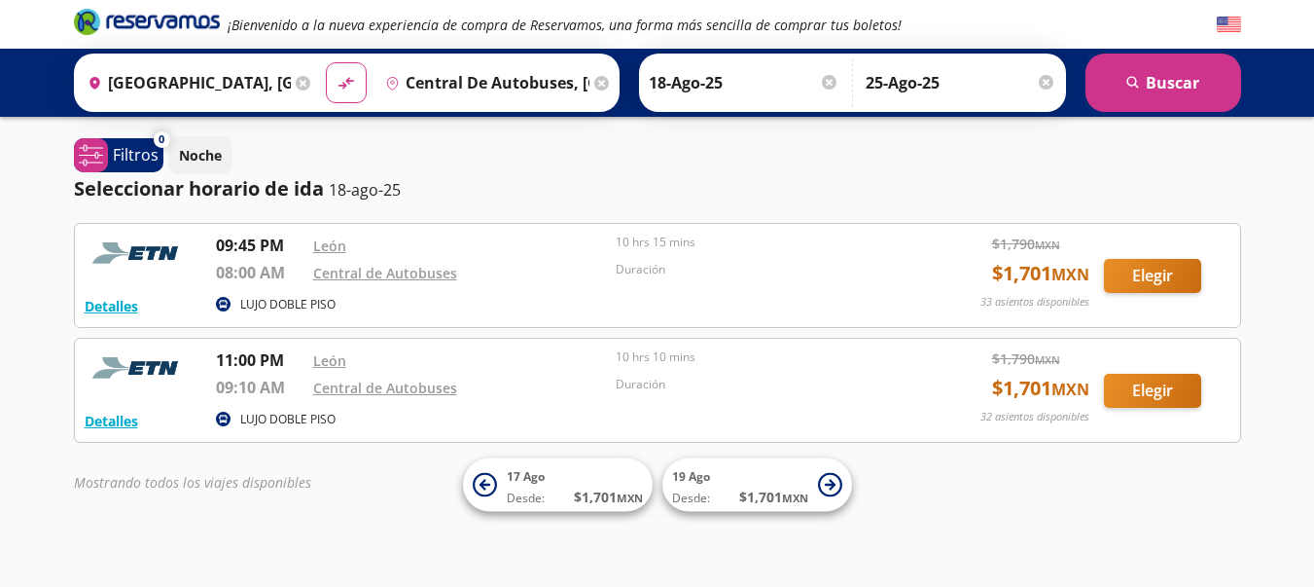
click at [517, 396] on div "Central de Autobuses" at bounding box center [460, 387] width 294 height 23
click at [1151, 283] on button "Elegir" at bounding box center [1152, 276] width 97 height 34
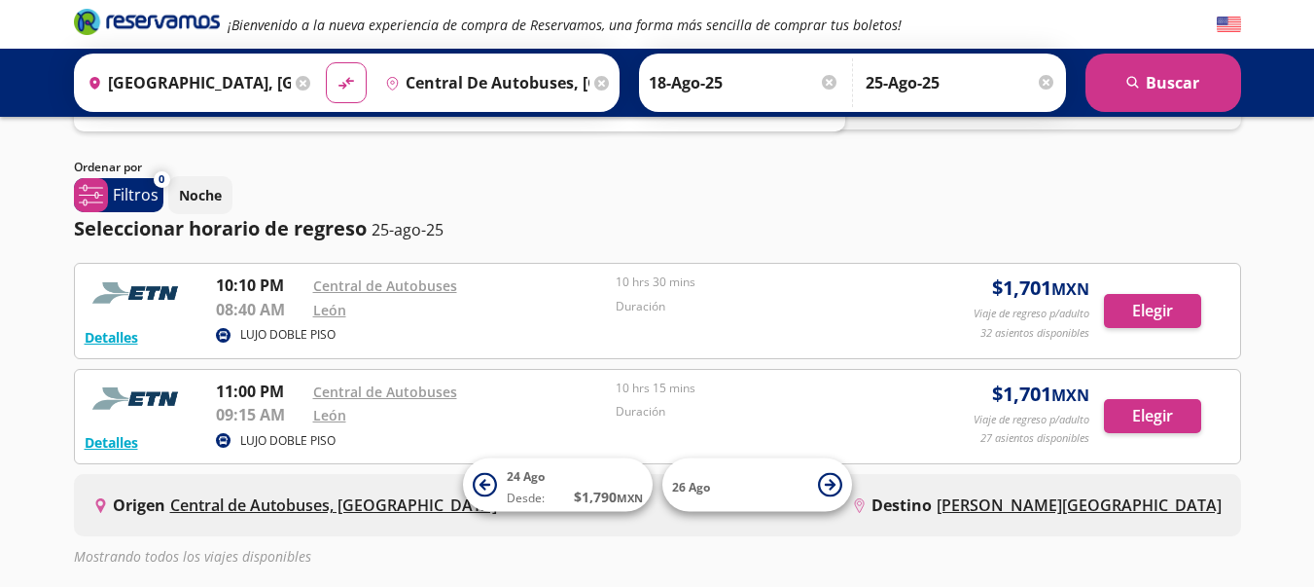
scroll to position [117, 0]
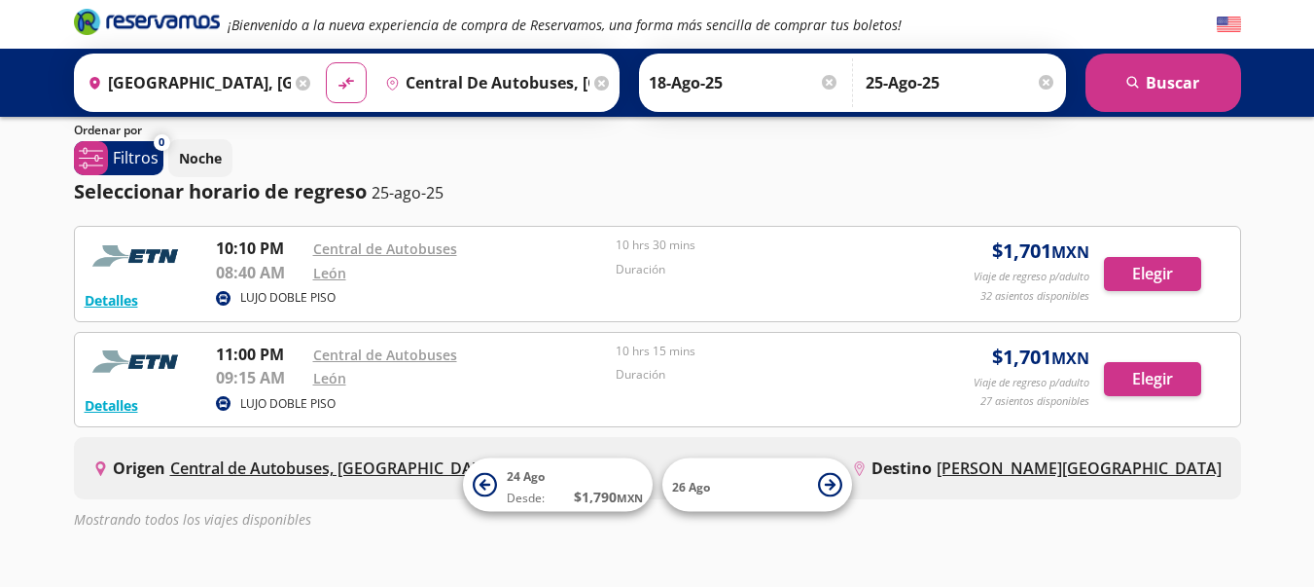
click at [962, 84] on input "25-Ago-25" at bounding box center [961, 82] width 191 height 49
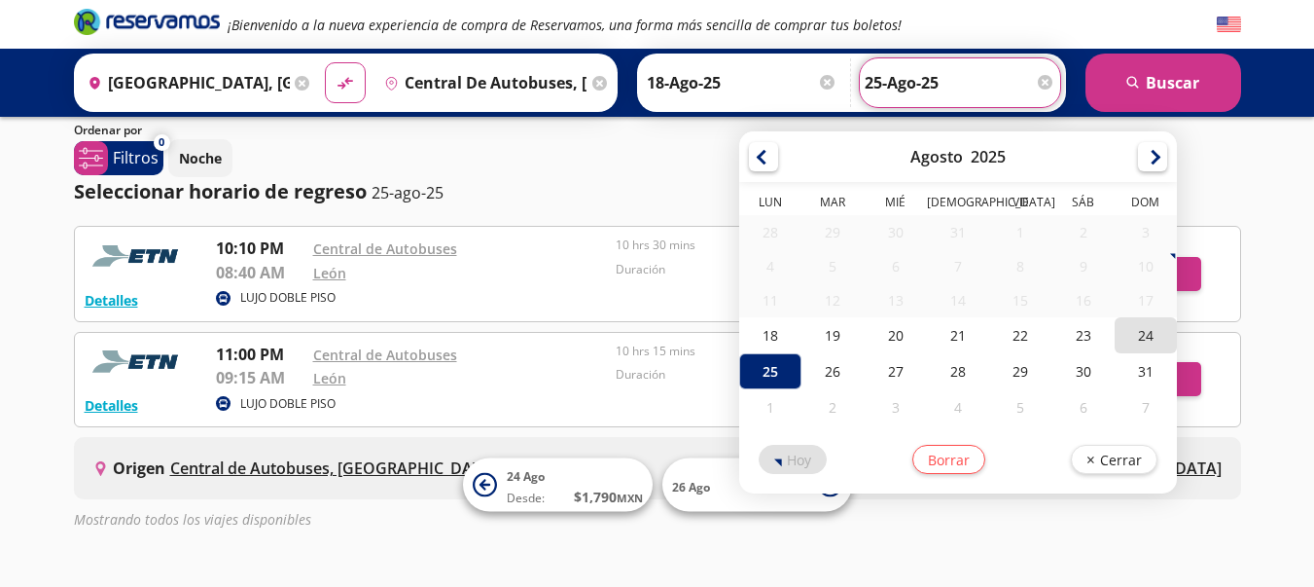
click at [1156, 333] on div "24" at bounding box center [1146, 335] width 62 height 36
type input "24-Ago-25"
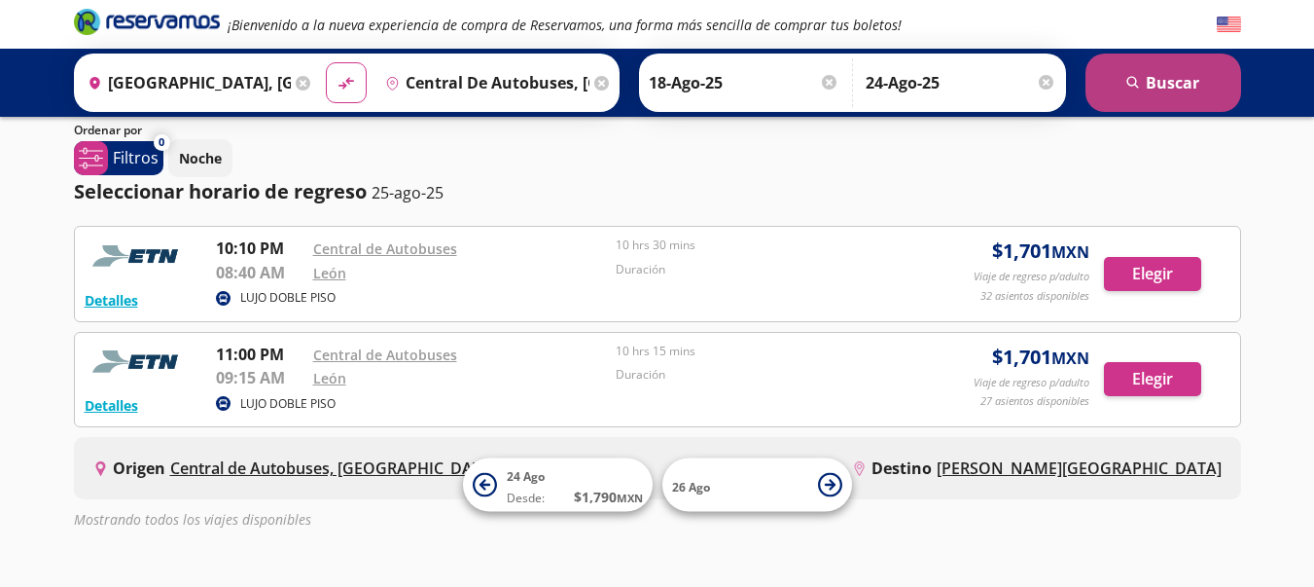
click at [1138, 90] on icon "search" at bounding box center [1134, 83] width 15 height 15
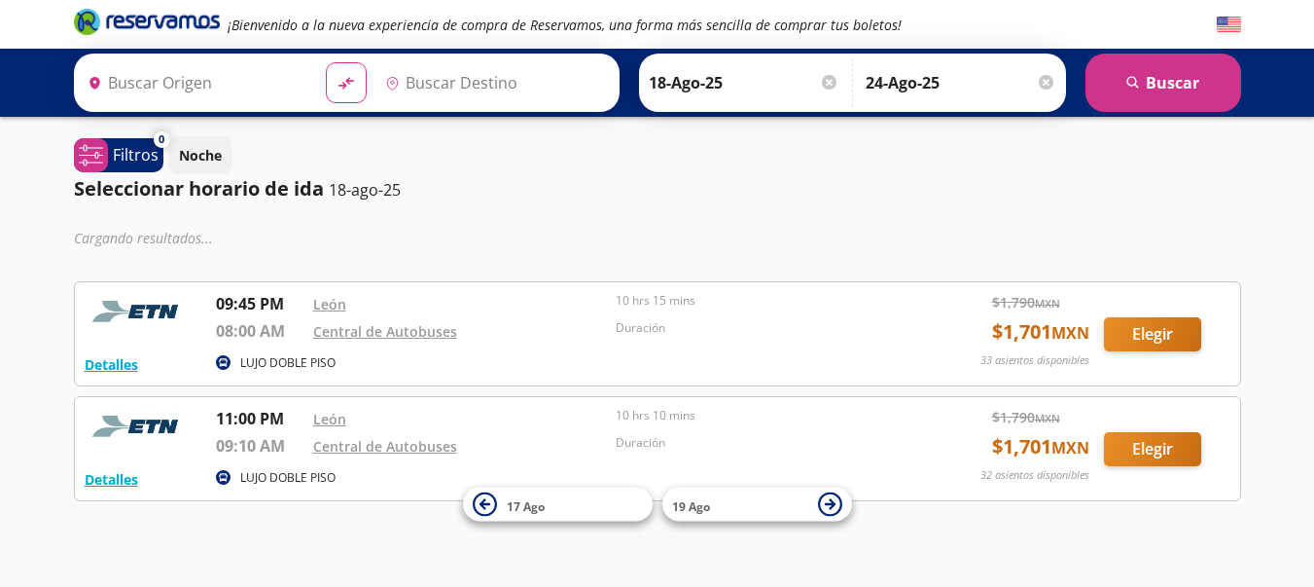
type input "[GEOGRAPHIC_DATA], [GEOGRAPHIC_DATA]"
type input "Central de Autobuses, [GEOGRAPHIC_DATA]"
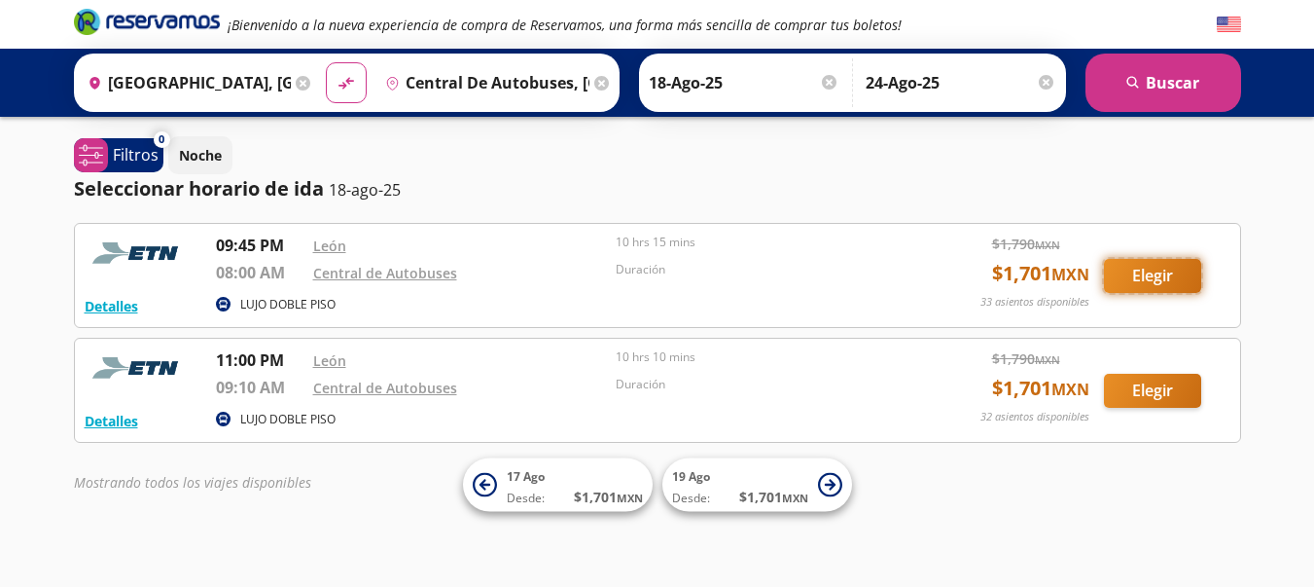
click at [1150, 281] on button "Elegir" at bounding box center [1152, 276] width 97 height 34
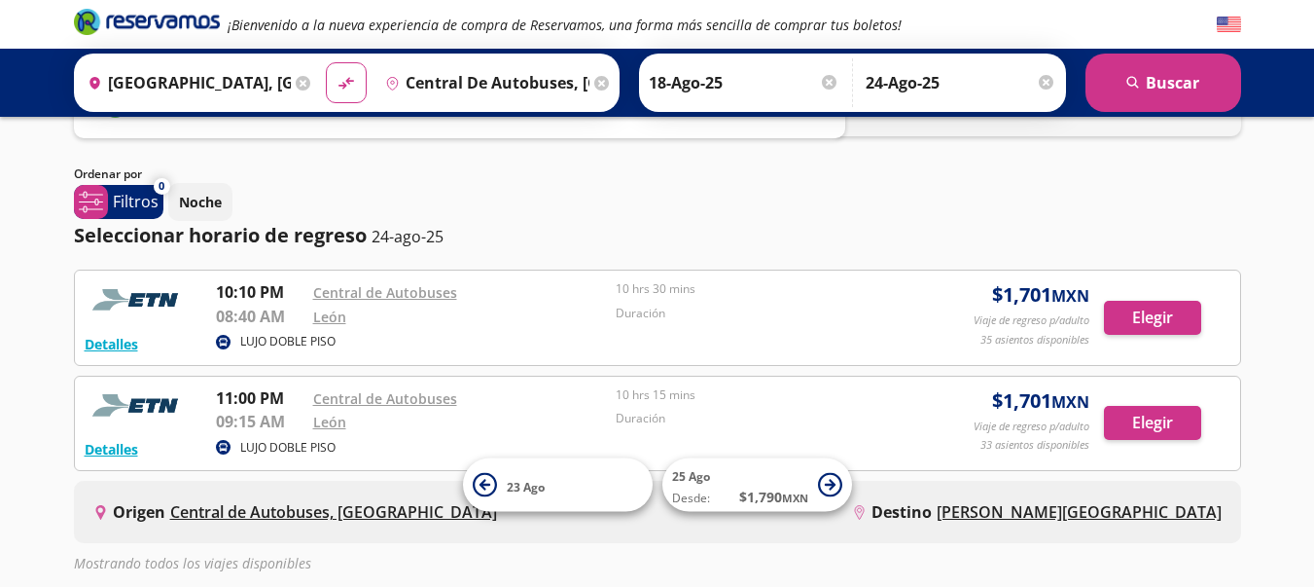
scroll to position [78, 0]
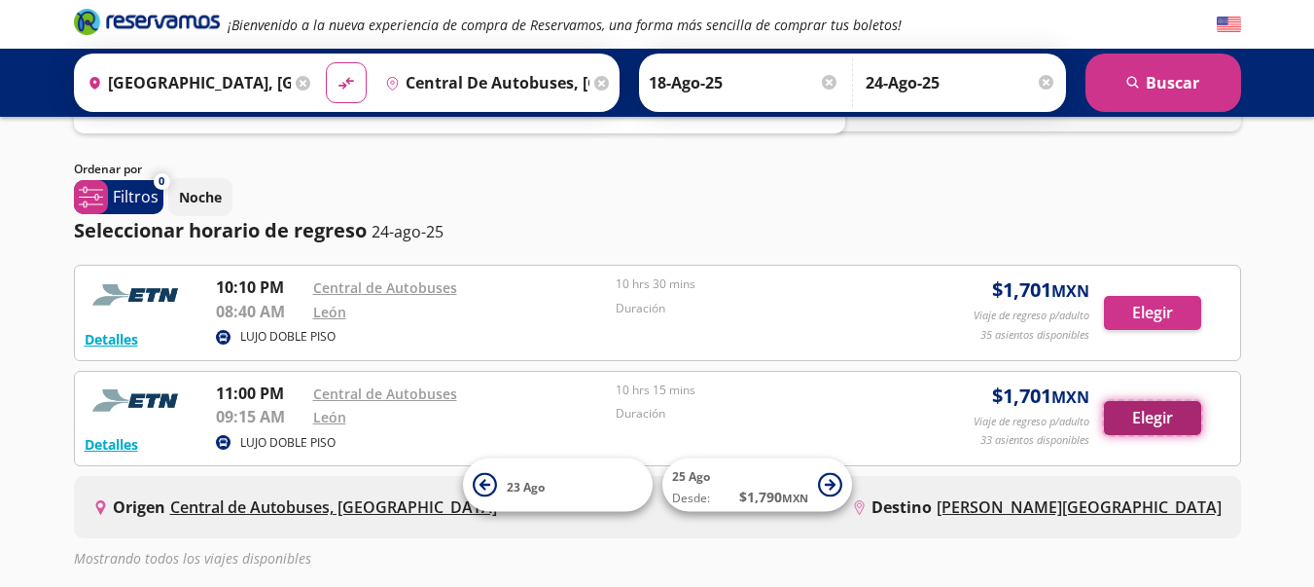
click at [1147, 423] on button "Elegir" at bounding box center [1152, 418] width 97 height 34
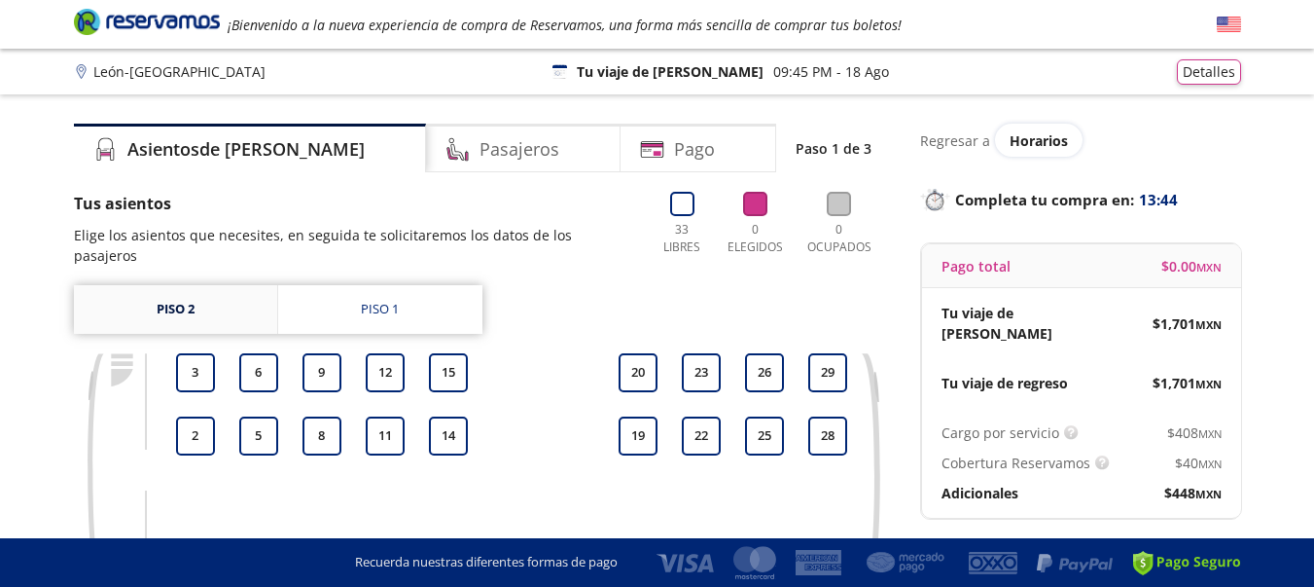
click at [194, 285] on link "Piso 2" at bounding box center [175, 309] width 203 height 49
click at [538, 424] on div "1 2 3 4 5 6 7 8 9 10 11 12 13 14 15 16 17 18 19 20 21 22 23 24 25 26 27 28 29" at bounding box center [511, 474] width 681 height 243
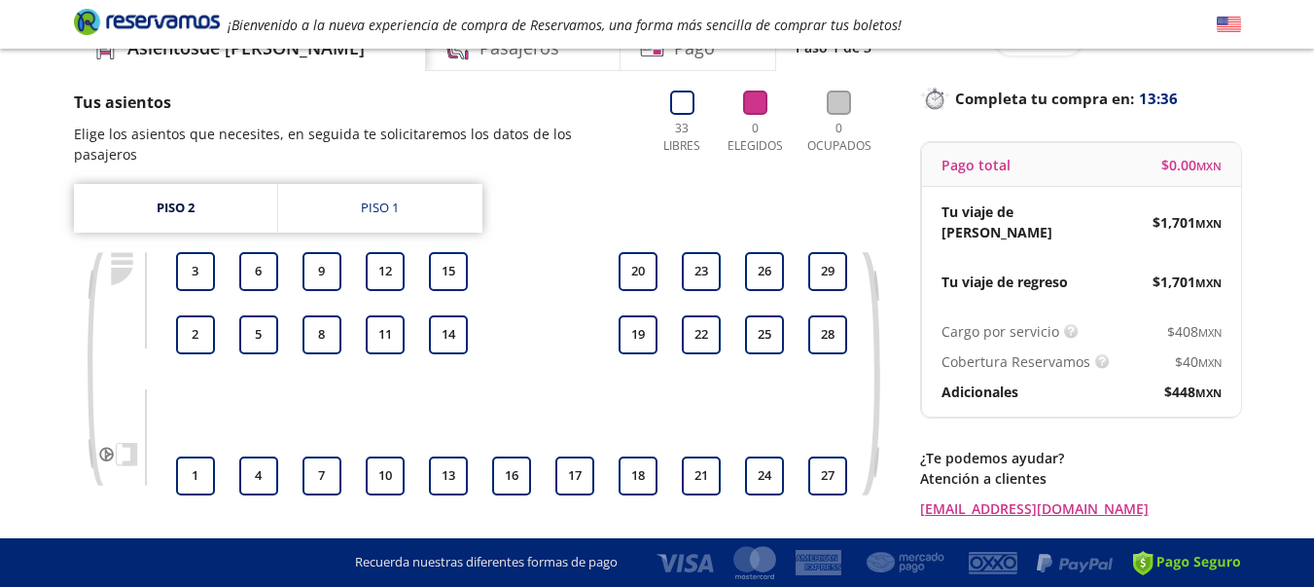
scroll to position [117, 0]
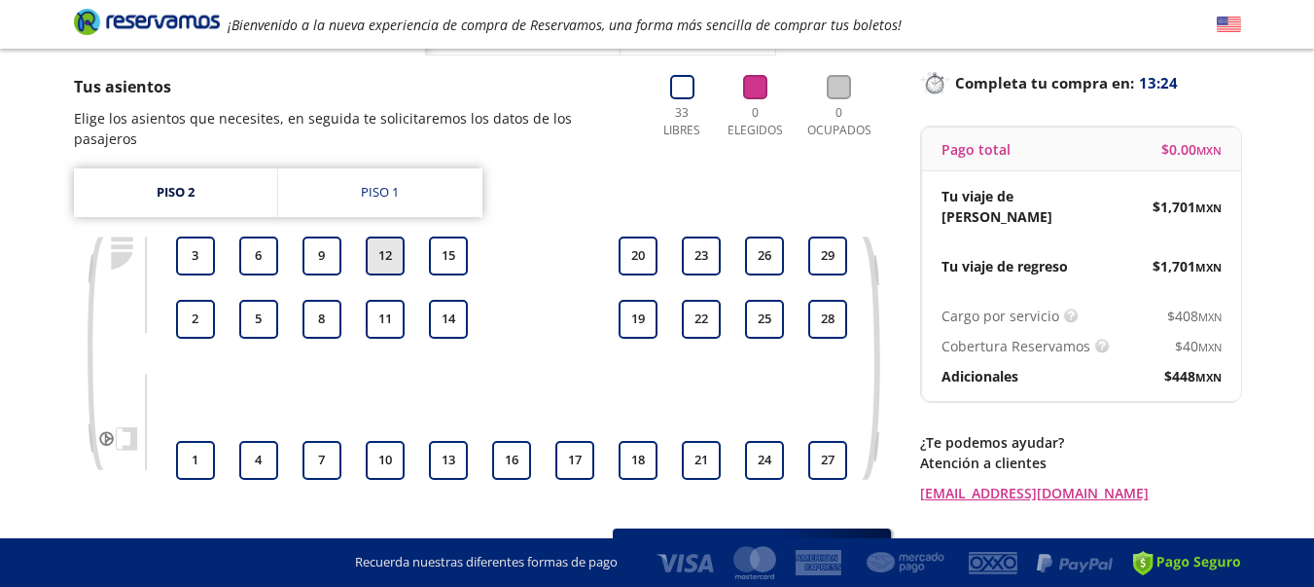
click at [387, 236] on button "12" at bounding box center [385, 255] width 39 height 39
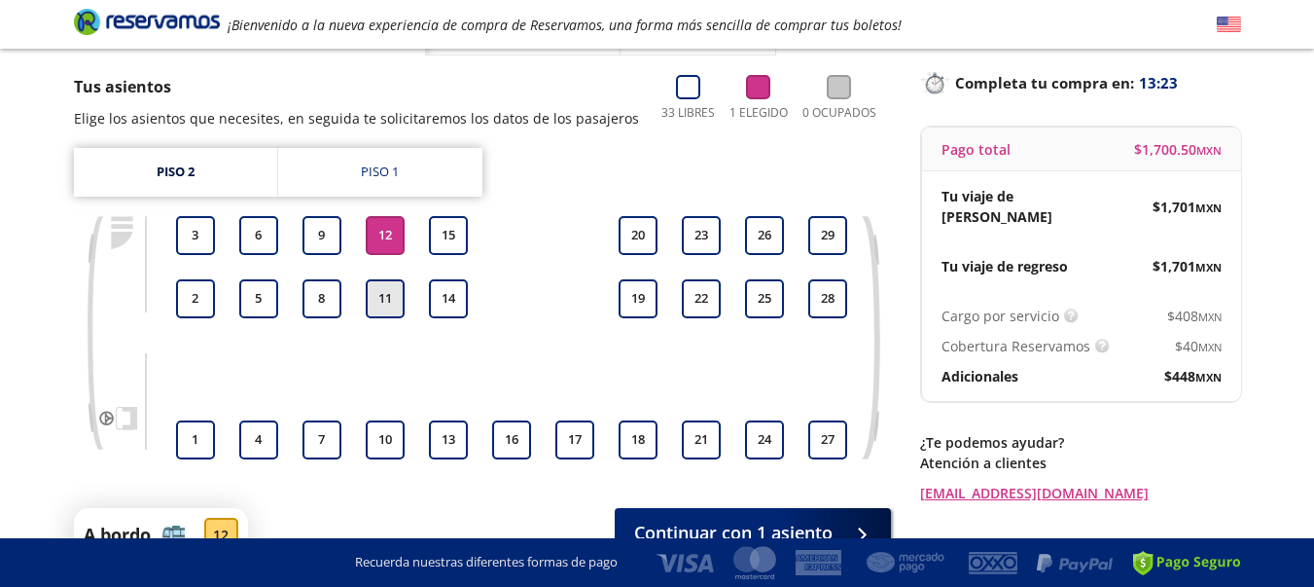
click at [382, 289] on button "11" at bounding box center [385, 298] width 39 height 39
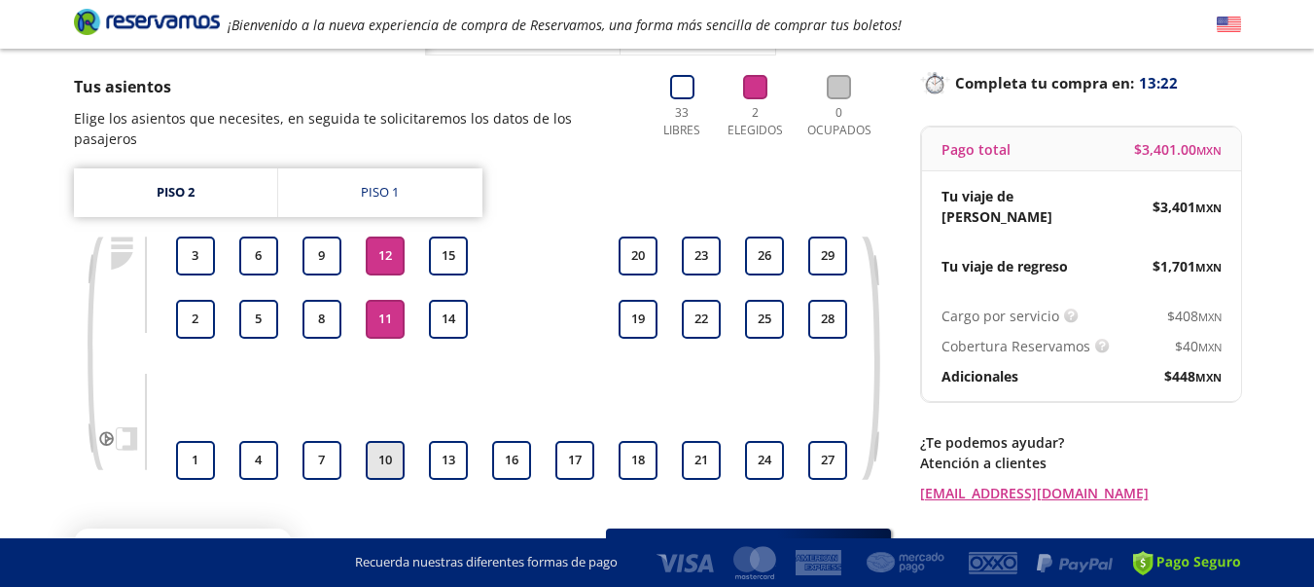
click at [379, 441] on button "10" at bounding box center [385, 460] width 39 height 39
click at [1190, 452] on p "Atención a clientes" at bounding box center [1080, 462] width 321 height 20
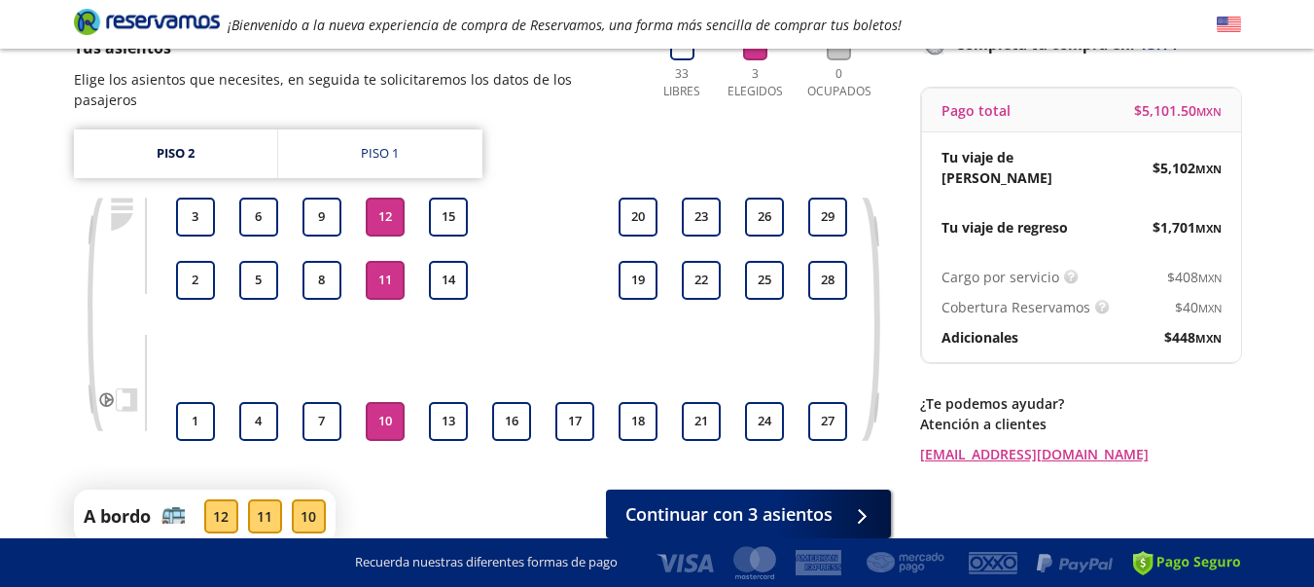
scroll to position [195, 0]
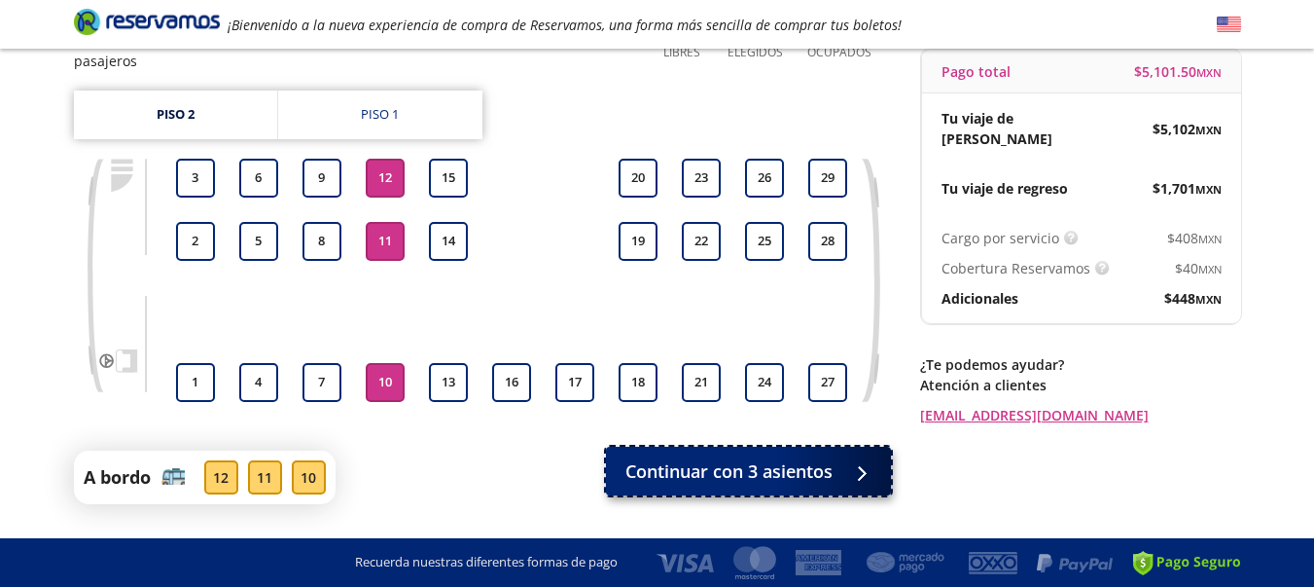
click at [818, 458] on span "Continuar con 3 asientos" at bounding box center [729, 471] width 207 height 26
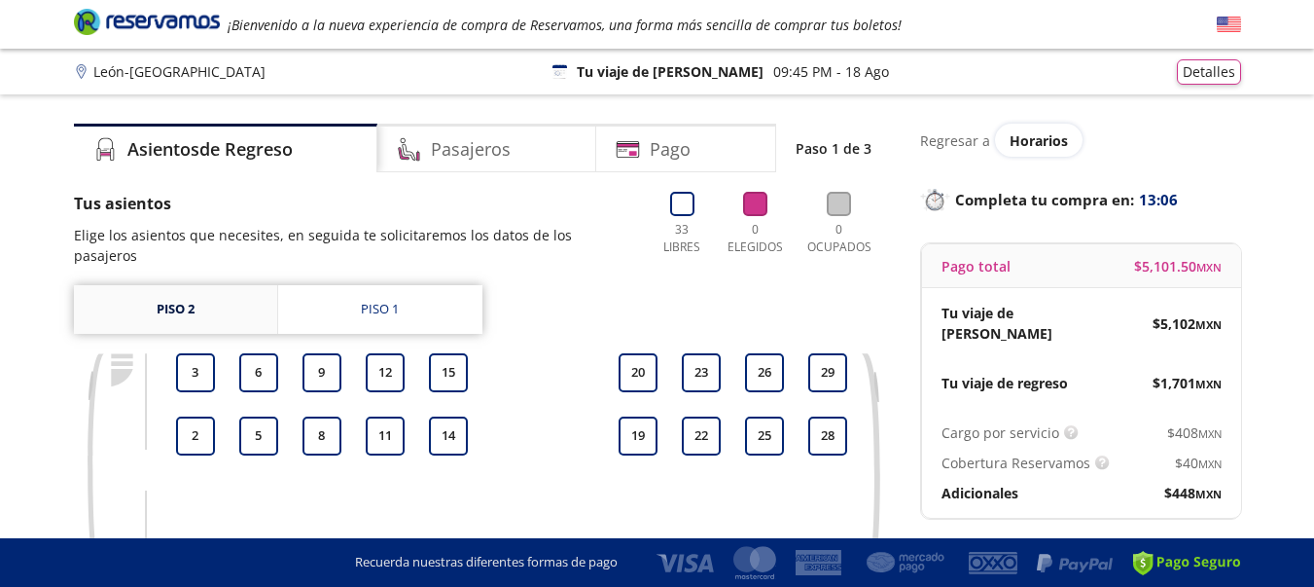
click at [180, 289] on link "Piso 2" at bounding box center [175, 309] width 203 height 49
click at [381, 353] on button "12" at bounding box center [385, 372] width 39 height 39
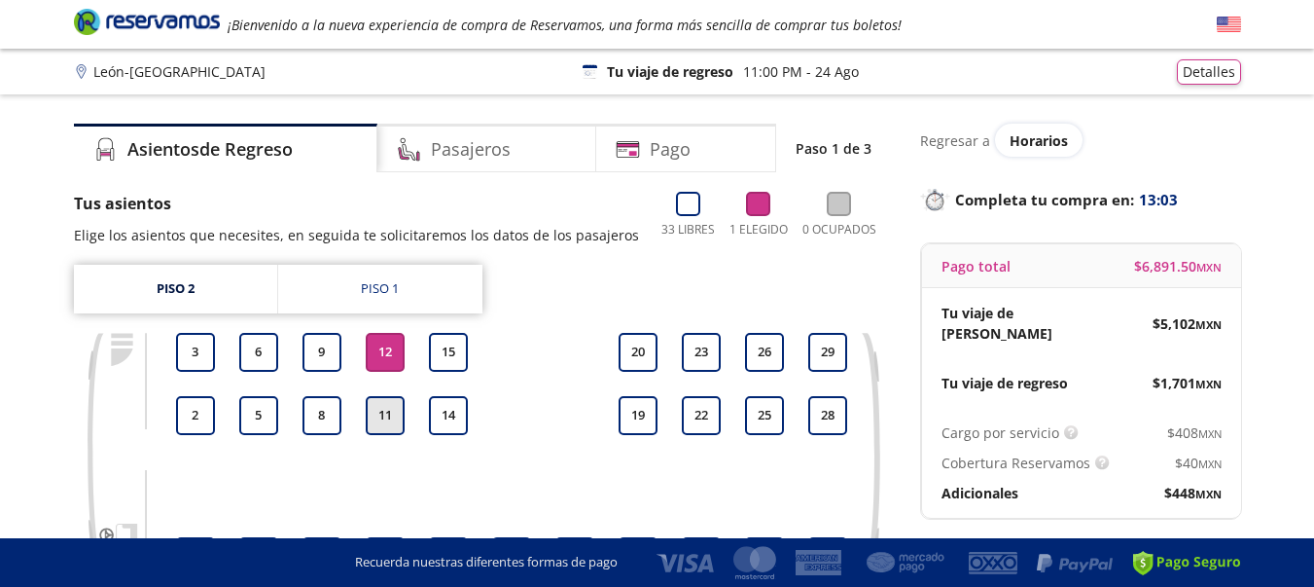
click at [372, 415] on button "11" at bounding box center [385, 415] width 39 height 39
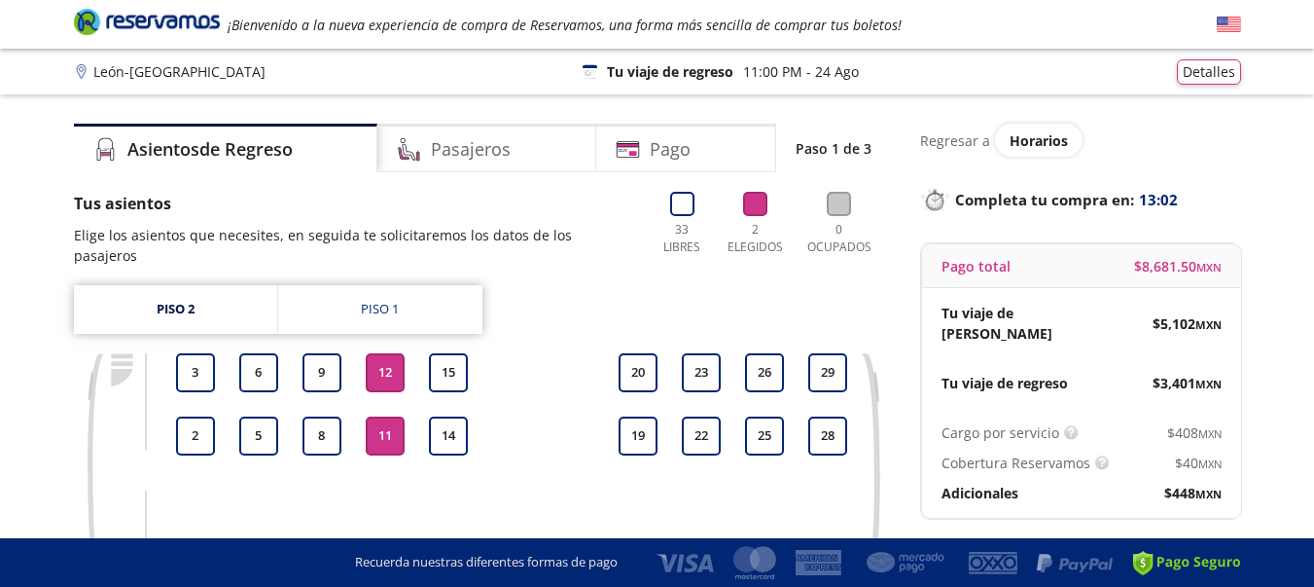
click at [535, 455] on div "1 2 3 4 5 6 7 8 9 10 11 12 13 14 15 16 17 18 19 20 21 22 23 24 25 26 27 28 29" at bounding box center [511, 474] width 681 height 243
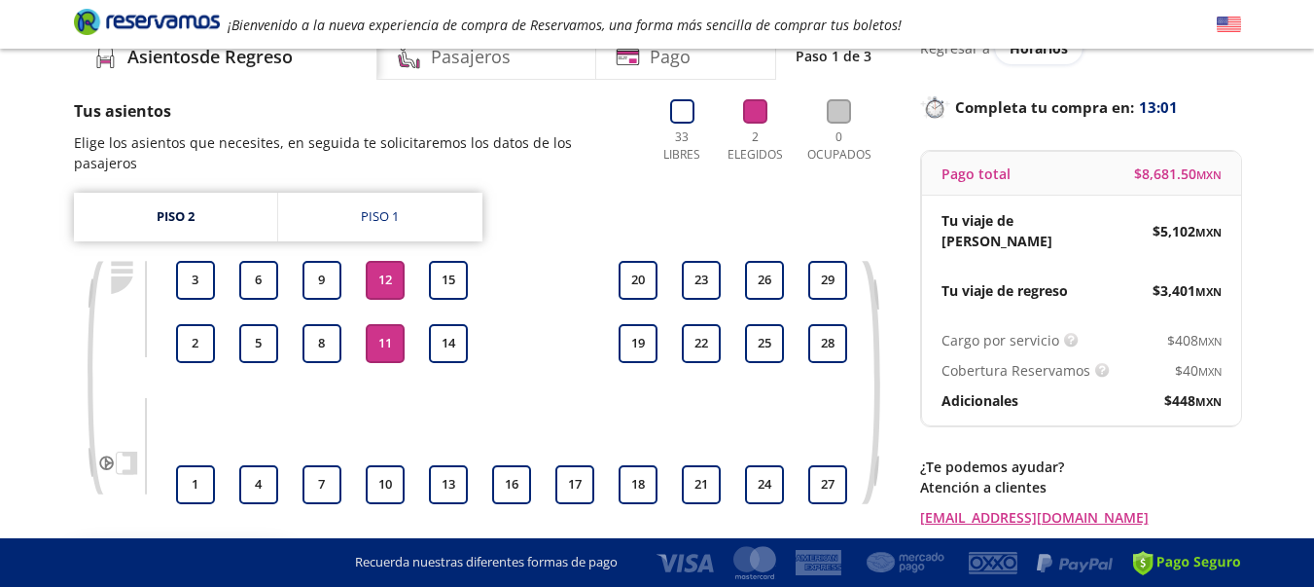
scroll to position [117, 0]
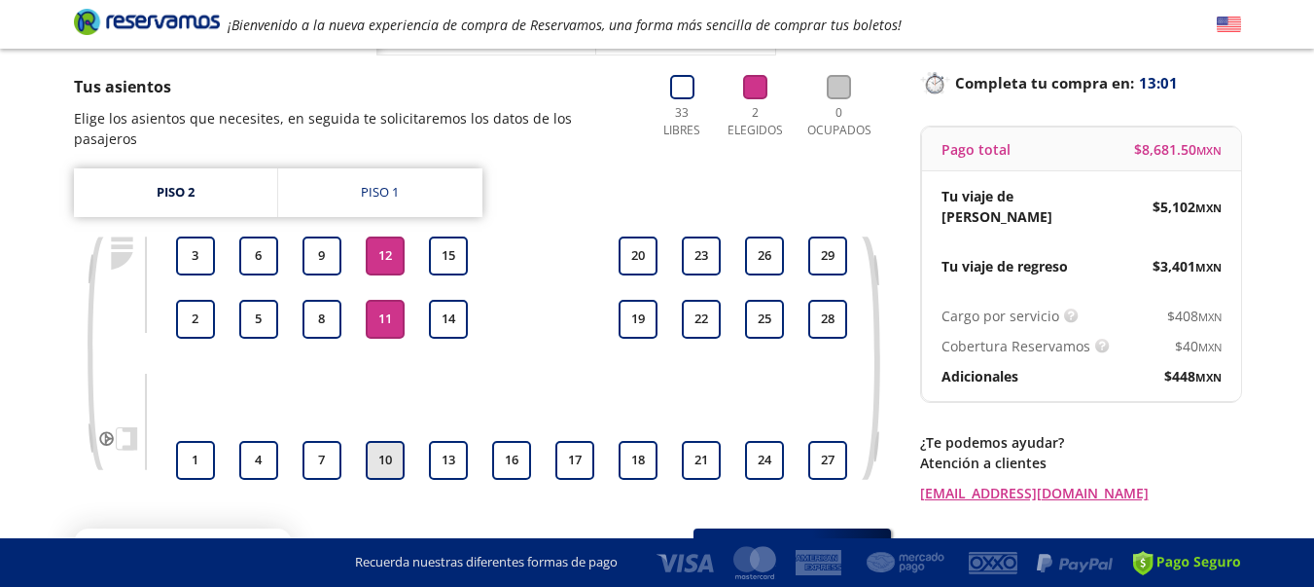
click at [389, 441] on button "10" at bounding box center [385, 460] width 39 height 39
click at [528, 491] on div "Tus asientos Elige los asientos que necesites, en seguida te solicitaremos los …" at bounding box center [482, 343] width 817 height 536
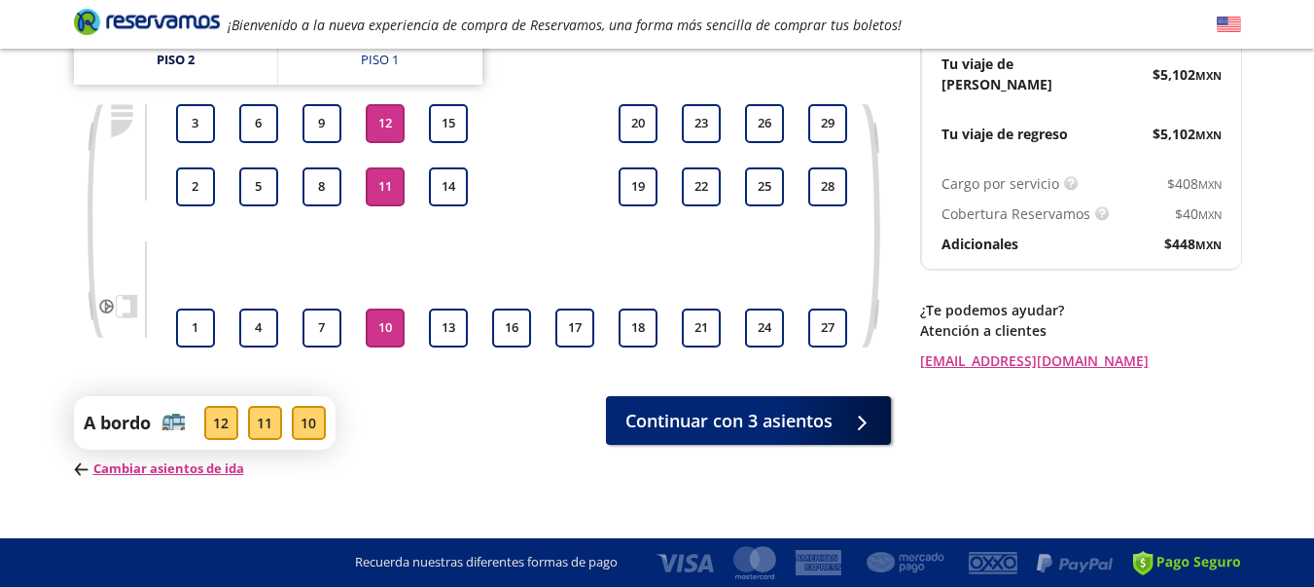
scroll to position [257, 0]
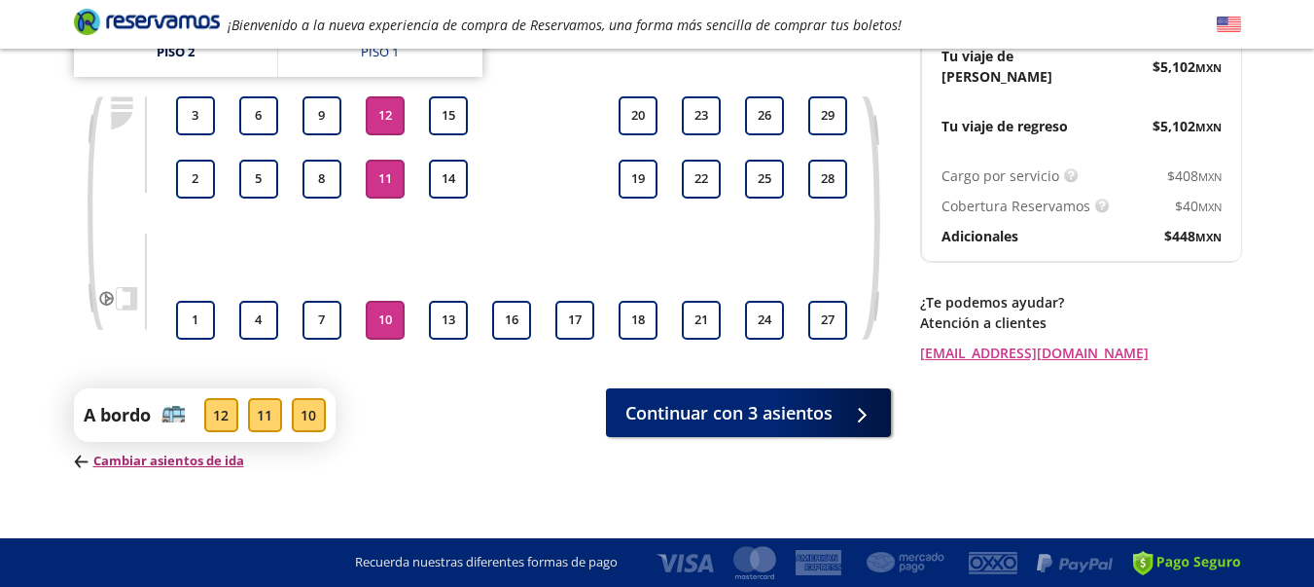
click at [176, 451] on p "Cambiar asientos de ida" at bounding box center [205, 460] width 262 height 19
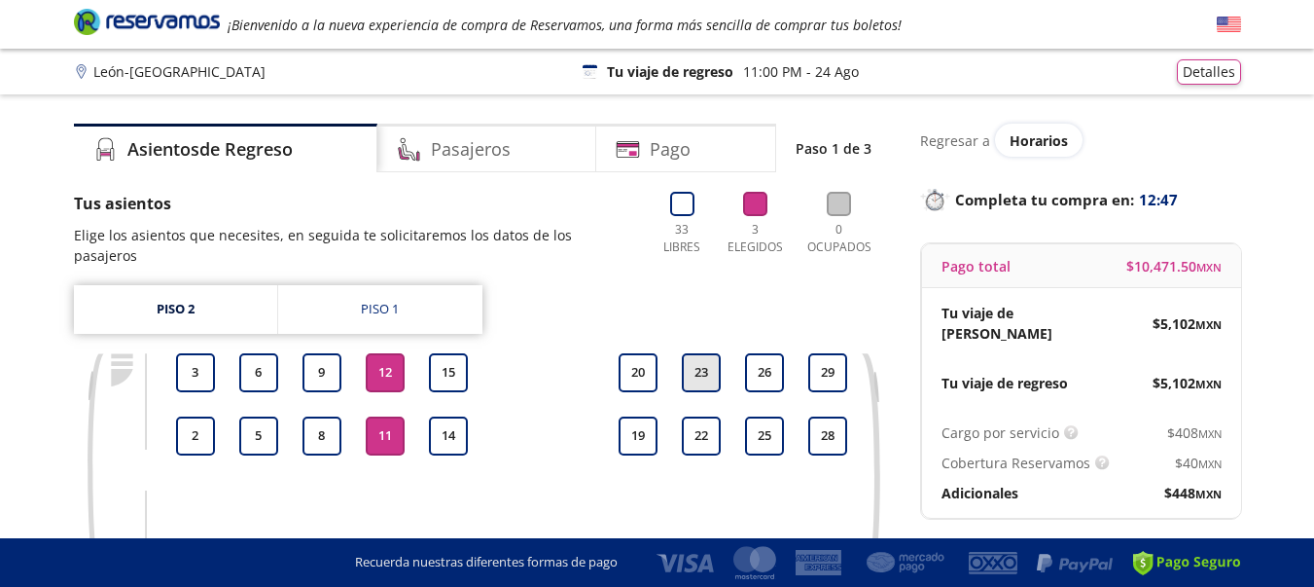
click at [715, 353] on button "23" at bounding box center [701, 372] width 39 height 39
click at [705, 425] on button "22" at bounding box center [701, 435] width 39 height 39
click at [710, 464] on div at bounding box center [701, 474] width 49 height 29
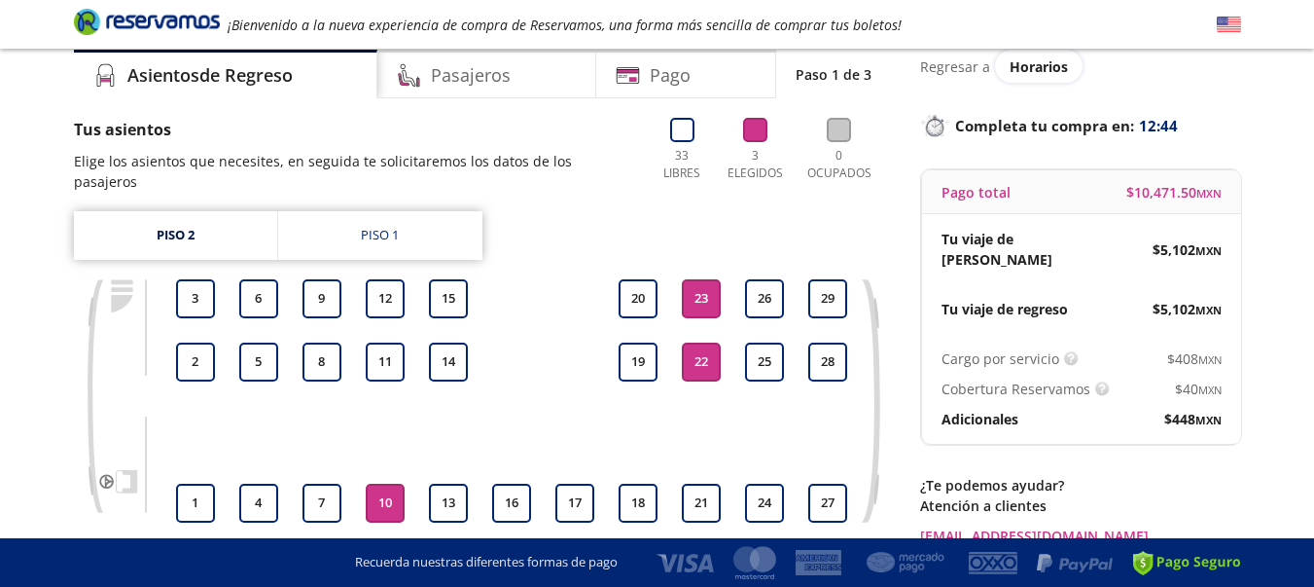
scroll to position [78, 0]
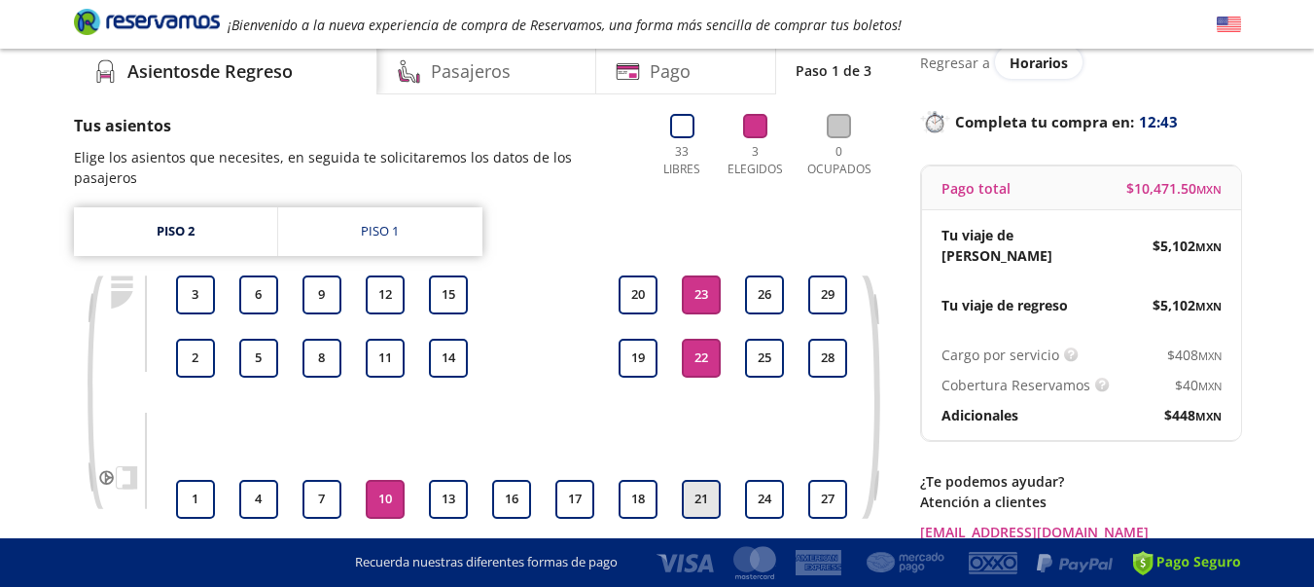
click at [710, 480] on button "21" at bounding box center [701, 499] width 39 height 39
click at [620, 422] on div at bounding box center [638, 435] width 49 height 39
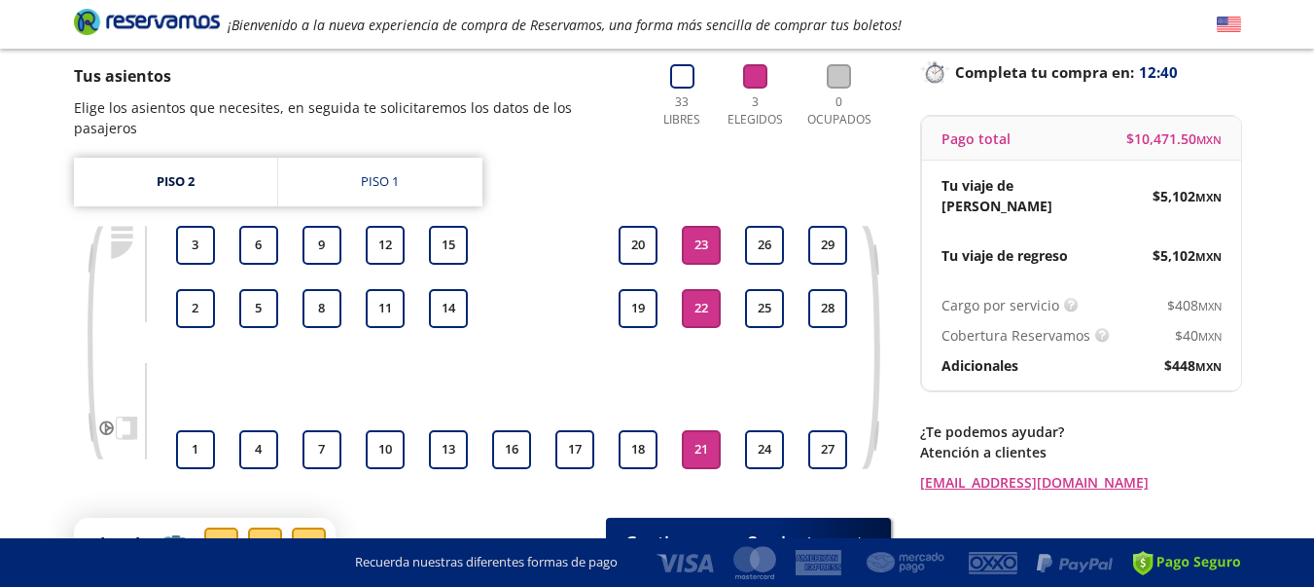
scroll to position [156, 0]
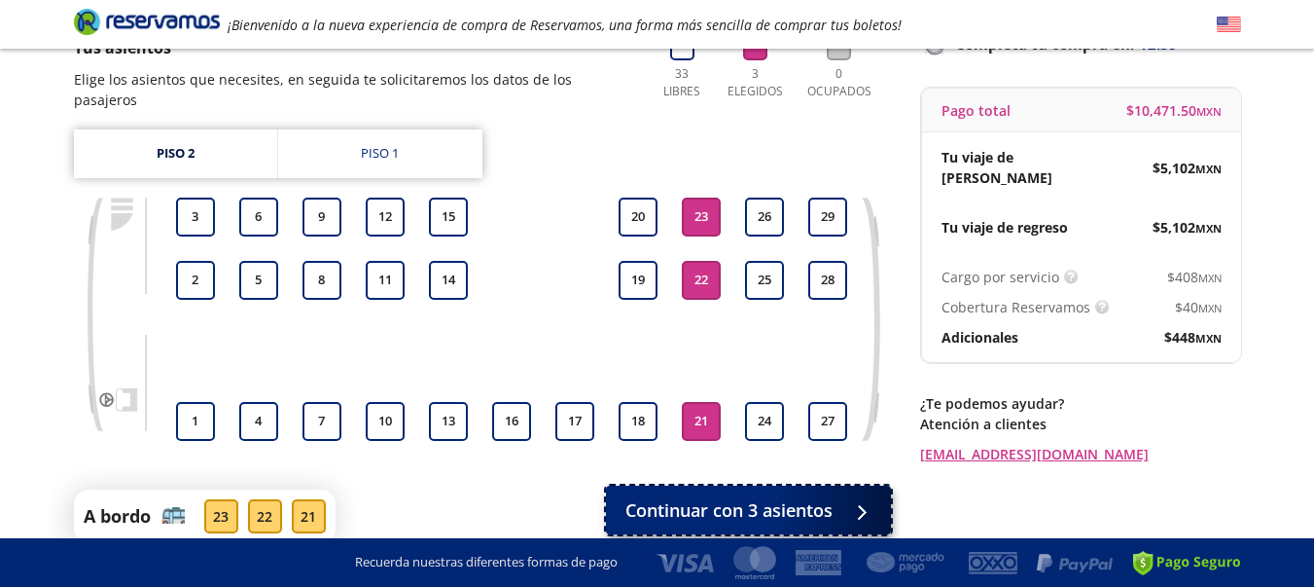
click at [708, 497] on span "Continuar con 3 asientos" at bounding box center [729, 510] width 207 height 26
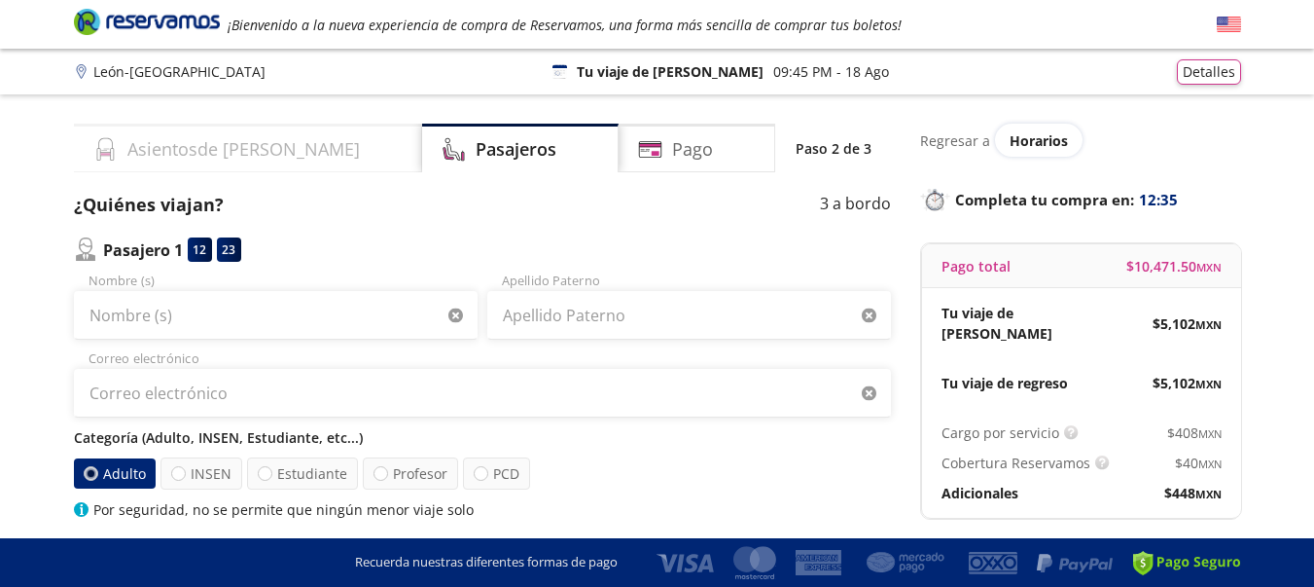
click at [258, 160] on div "Asientos de [PERSON_NAME]" at bounding box center [248, 148] width 348 height 49
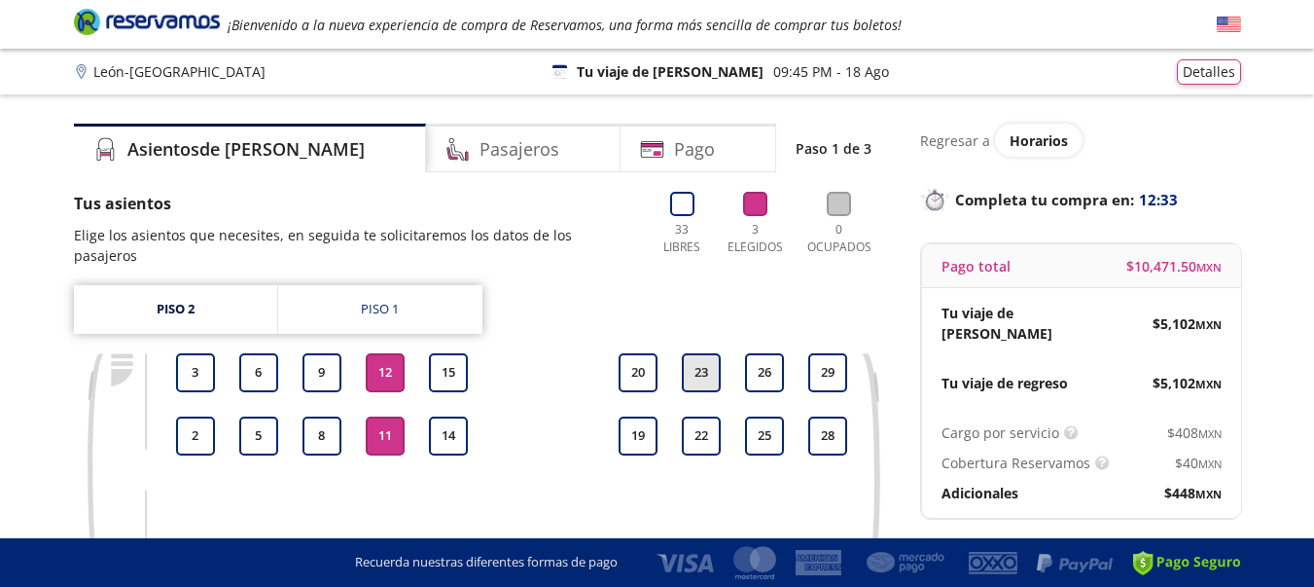
click at [701, 353] on button "23" at bounding box center [701, 372] width 39 height 39
click at [704, 416] on button "22" at bounding box center [701, 435] width 39 height 39
click at [729, 469] on div "1 2 3 4 5 6 7 8 9 10 11 12 13 14 15 16 17 18 19 20 21 22 23 24 25 26 27 28 29" at bounding box center [511, 474] width 681 height 243
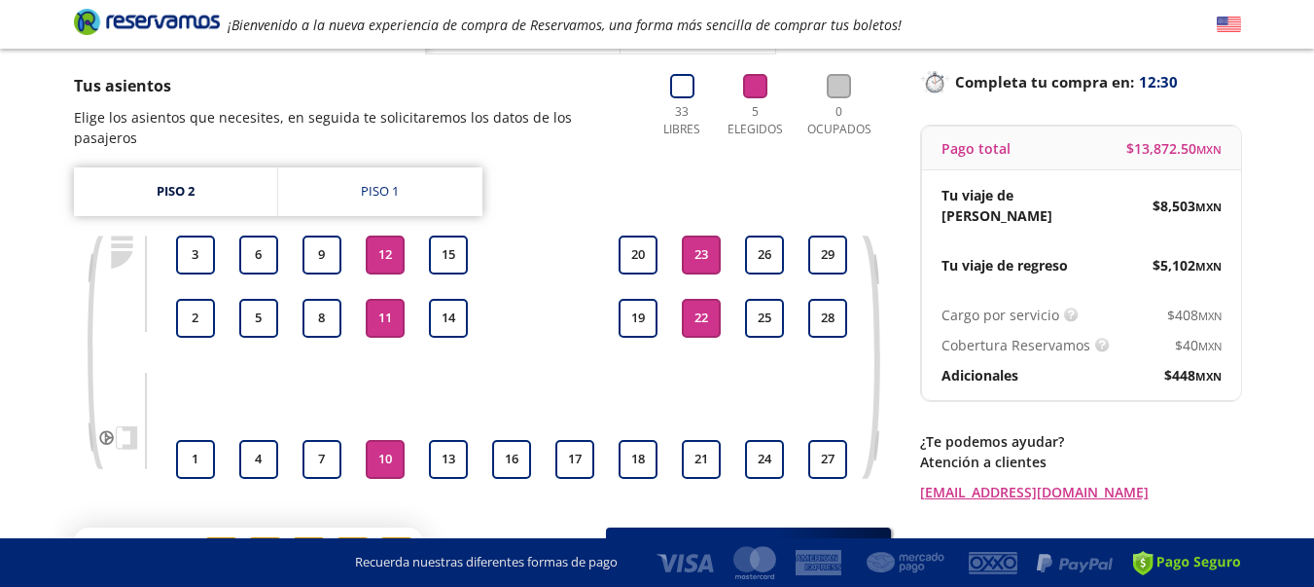
scroll to position [156, 0]
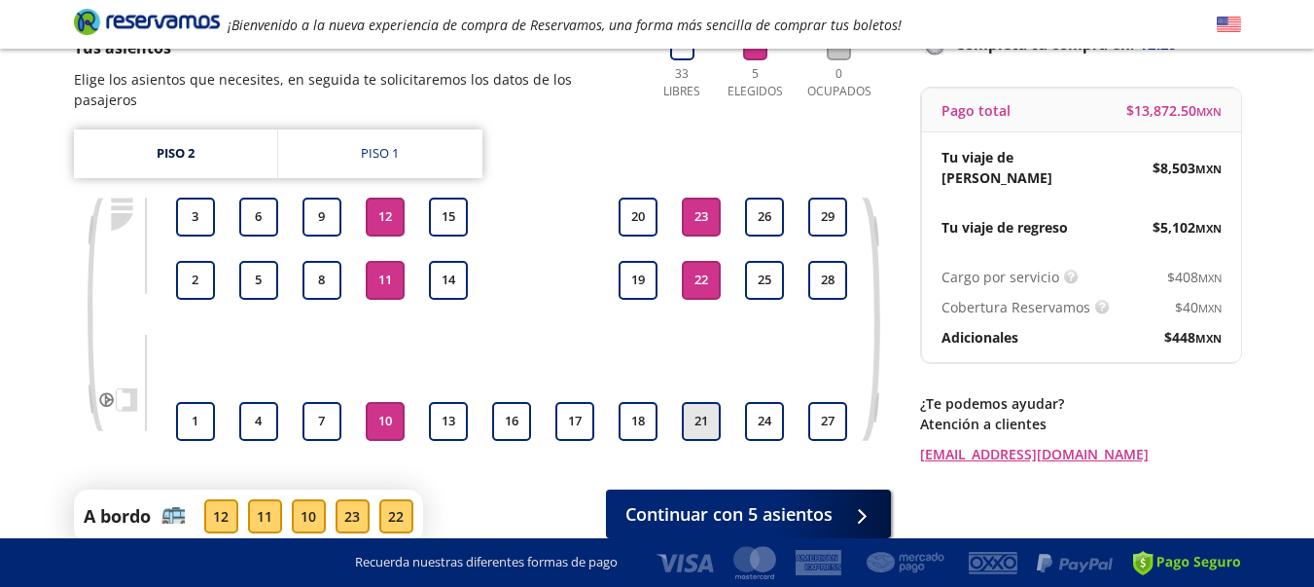
click at [706, 404] on button "21" at bounding box center [701, 421] width 39 height 39
click at [699, 411] on button "21" at bounding box center [701, 421] width 39 height 39
click at [389, 402] on button "10" at bounding box center [385, 421] width 39 height 39
click at [392, 275] on button "11" at bounding box center [385, 280] width 39 height 39
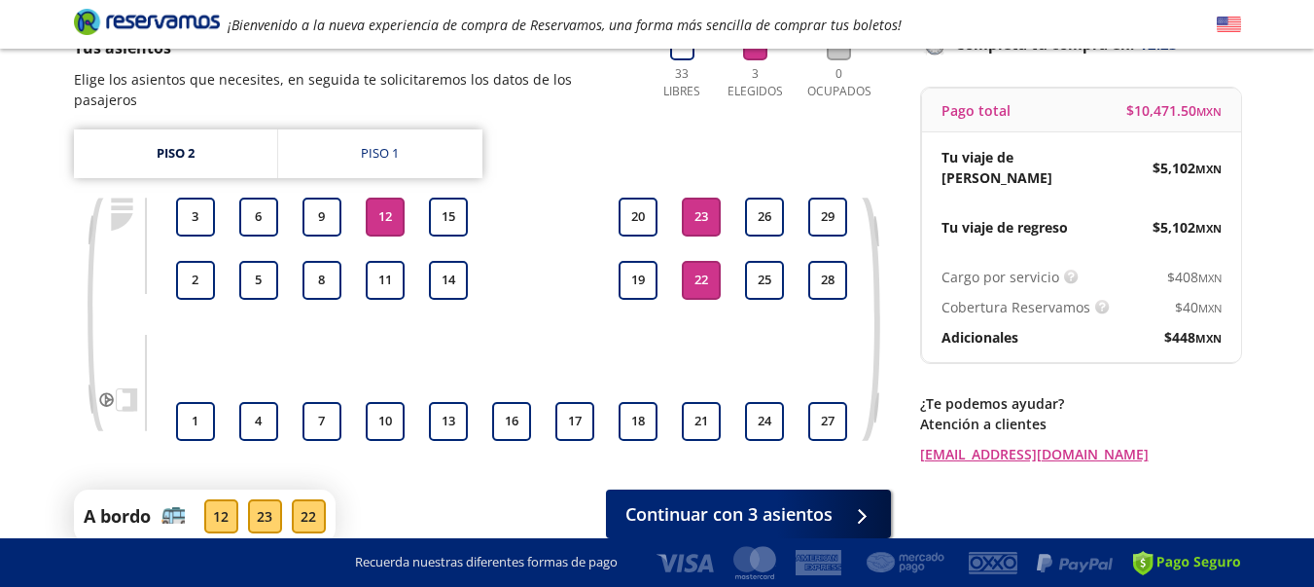
click at [387, 201] on button "12" at bounding box center [385, 216] width 39 height 39
click at [702, 402] on button "21" at bounding box center [701, 421] width 39 height 39
click at [173, 130] on link "Piso 2" at bounding box center [175, 153] width 203 height 49
click at [812, 129] on div "Piso 2 Piso 1 1 2 3 4 5 6 7 8 9 10 11 12 13 14 15 16 17 18 19 20 21 22 23 24 25…" at bounding box center [482, 299] width 817 height 340
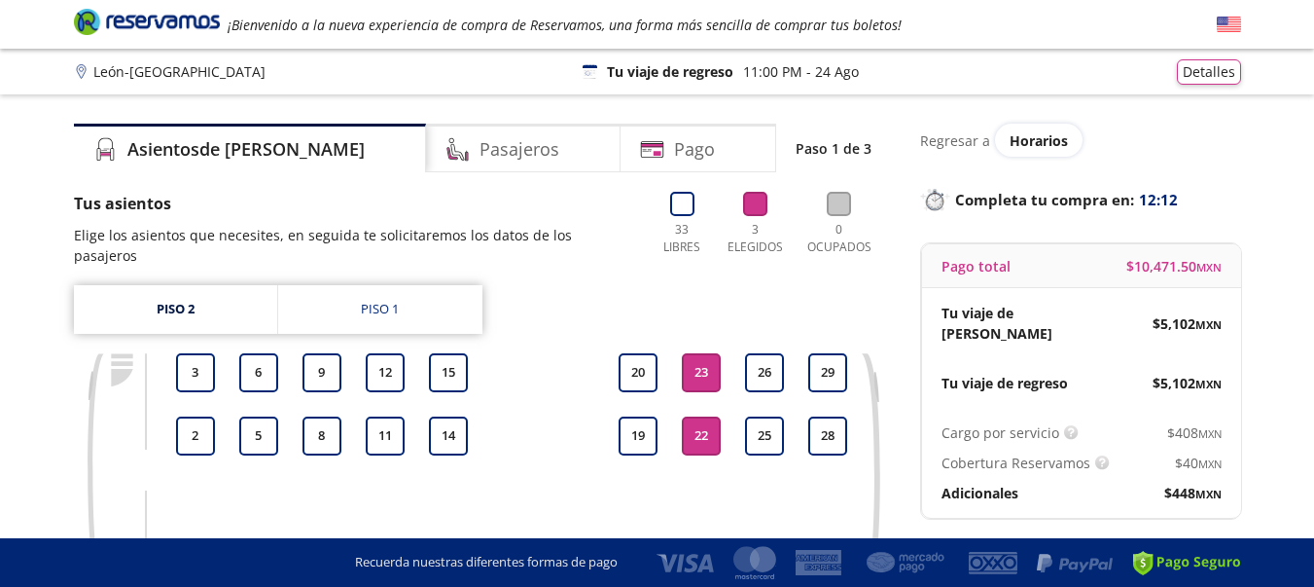
click at [903, 271] on div "Asientos de [PERSON_NAME] Pago Paso 1 de 3 Tus asientos Elige los asientos que …" at bounding box center [657, 411] width 1187 height 575
click at [480, 138] on h4 "Pasajeros" at bounding box center [520, 149] width 80 height 26
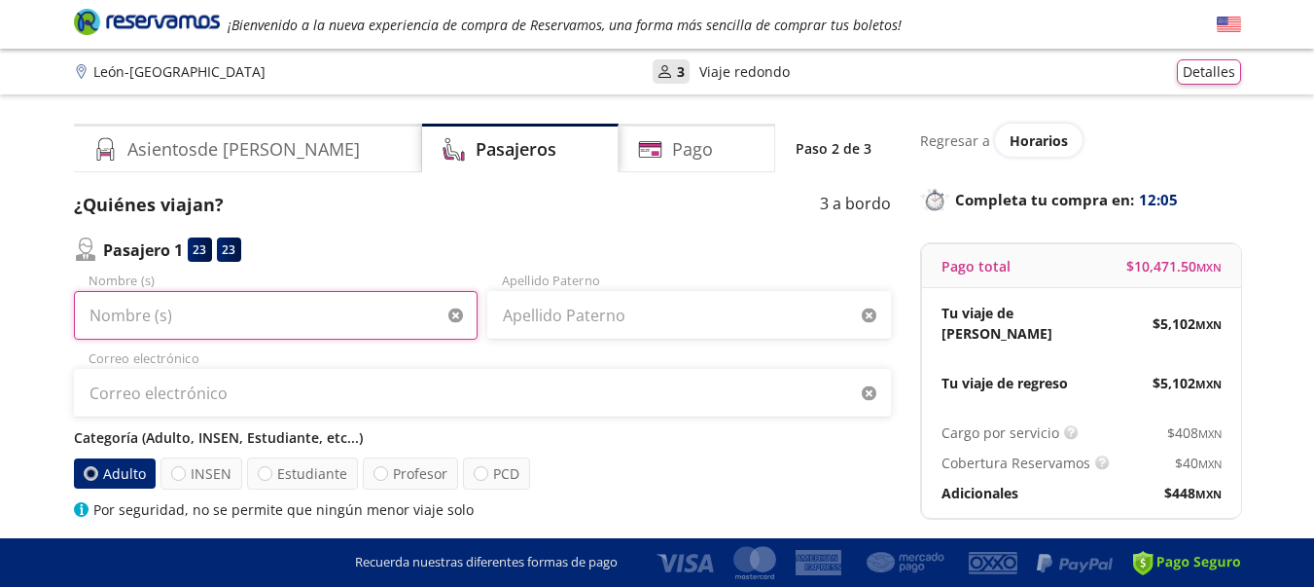
click at [179, 315] on input "Nombre (s)" at bounding box center [276, 315] width 404 height 49
type input "[PERSON_NAME]"
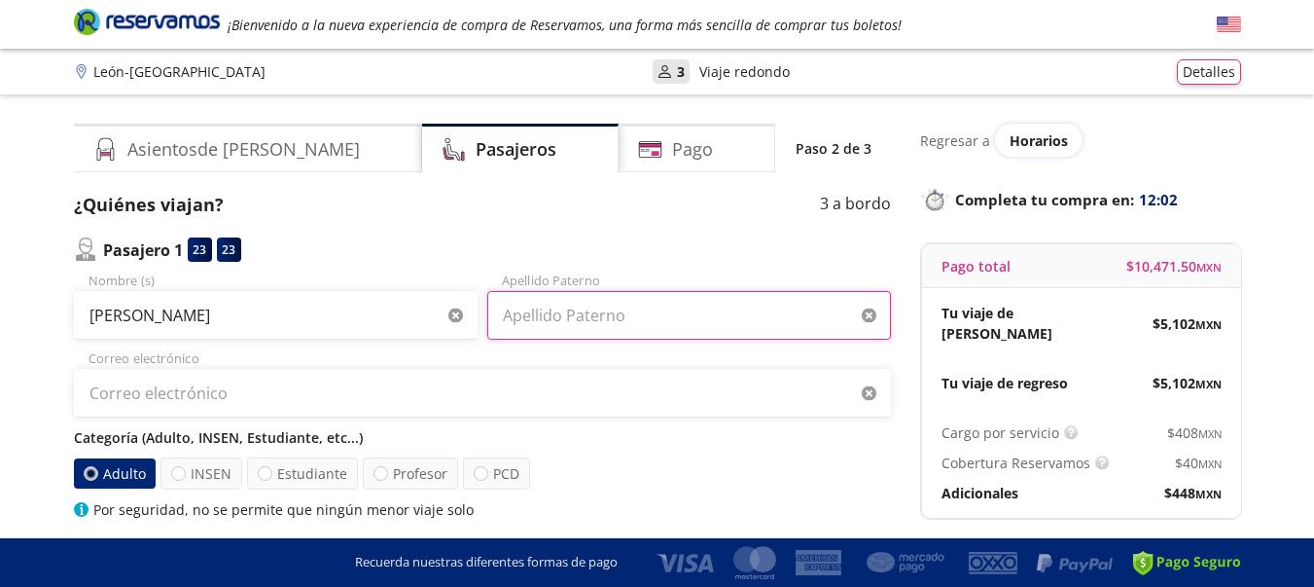
click at [534, 318] on input "Apellido Paterno" at bounding box center [689, 315] width 404 height 49
type input "[PERSON_NAME]"
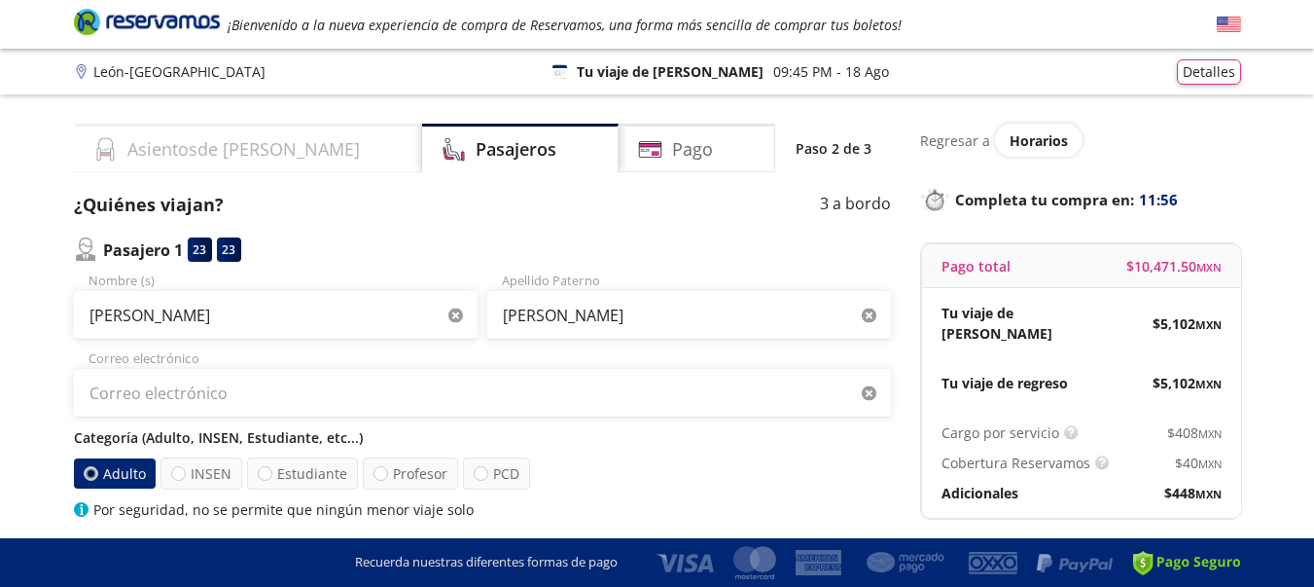
click at [277, 138] on div "Asientos de [PERSON_NAME]" at bounding box center [248, 148] width 348 height 49
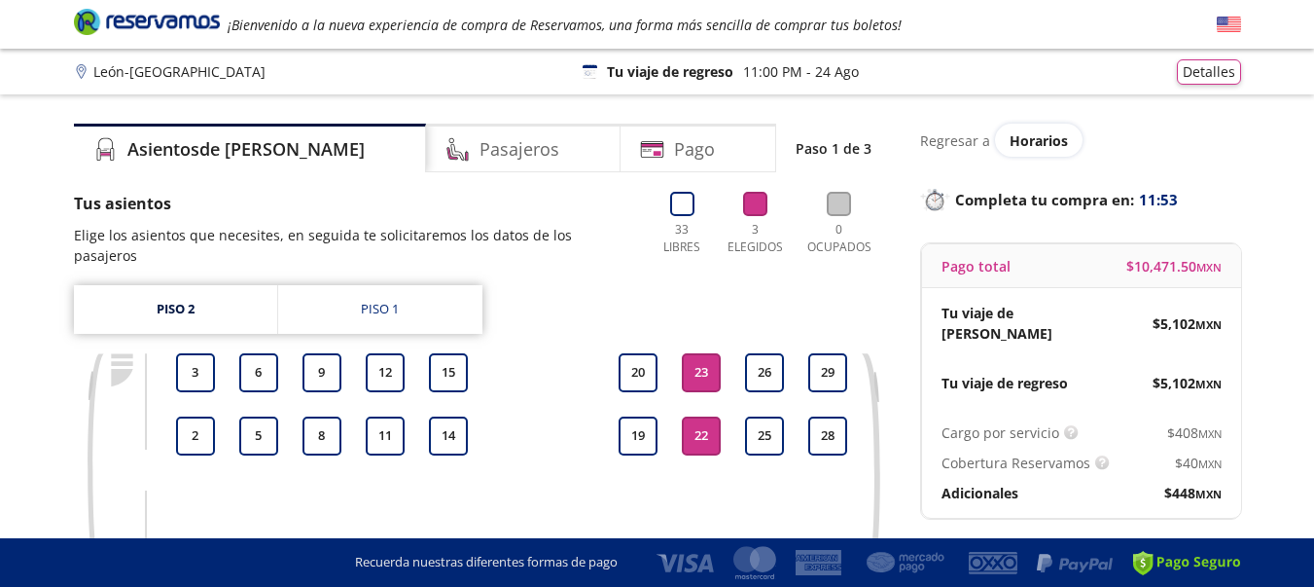
click at [558, 397] on div at bounding box center [575, 404] width 49 height 15
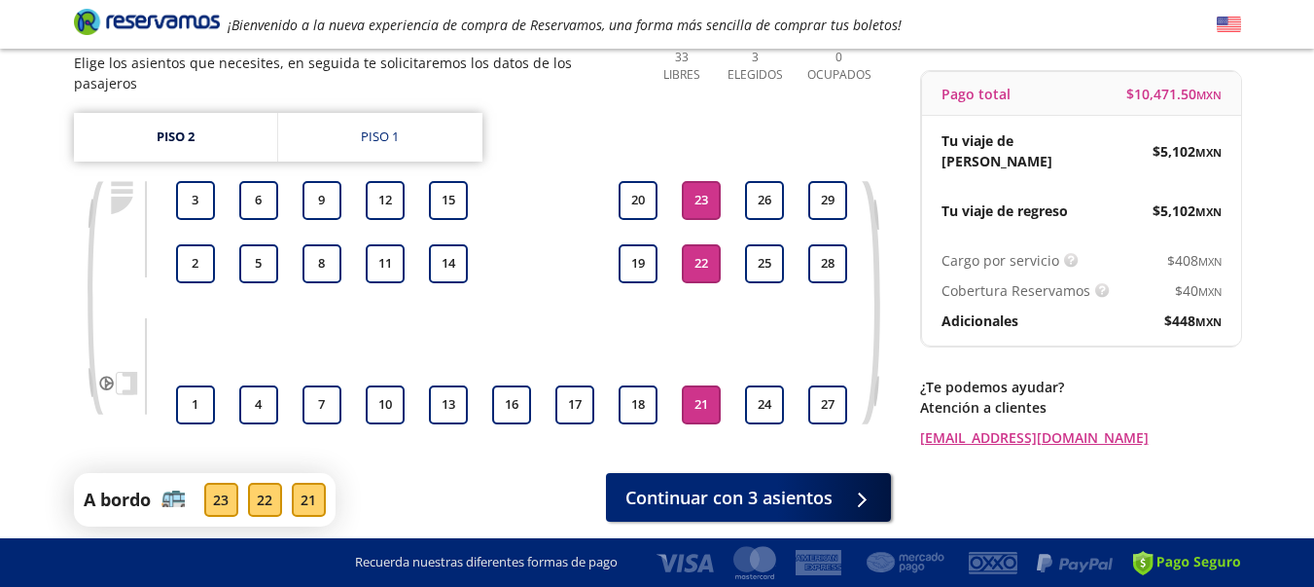
scroll to position [189, 0]
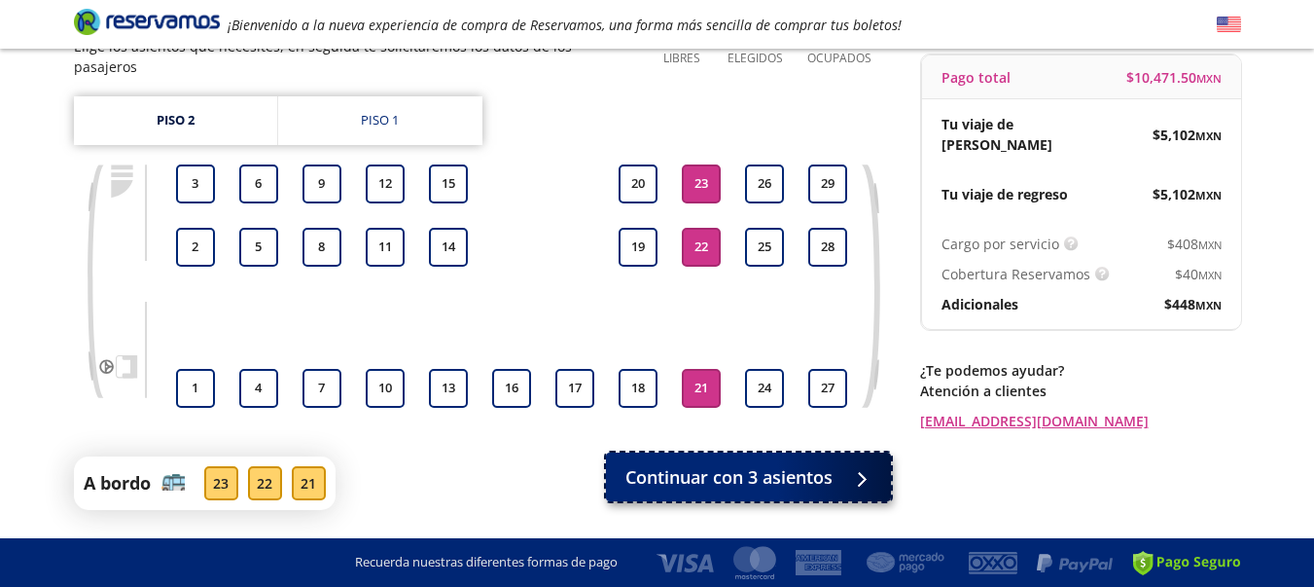
click at [666, 464] on span "Continuar con 3 asientos" at bounding box center [729, 477] width 207 height 26
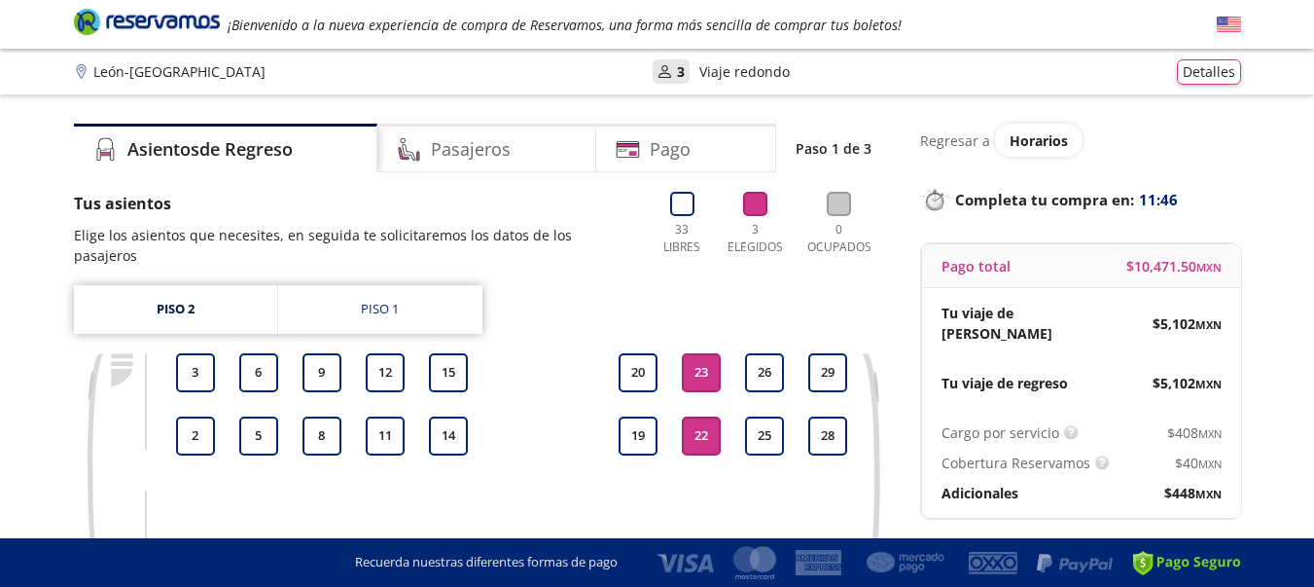
click at [539, 362] on div "1 2 3 4 5 6 7 8 9 10 11 12 13 14 15 16 17 18 19 20 21 22 23 24 25 26 27 28 29" at bounding box center [511, 474] width 681 height 243
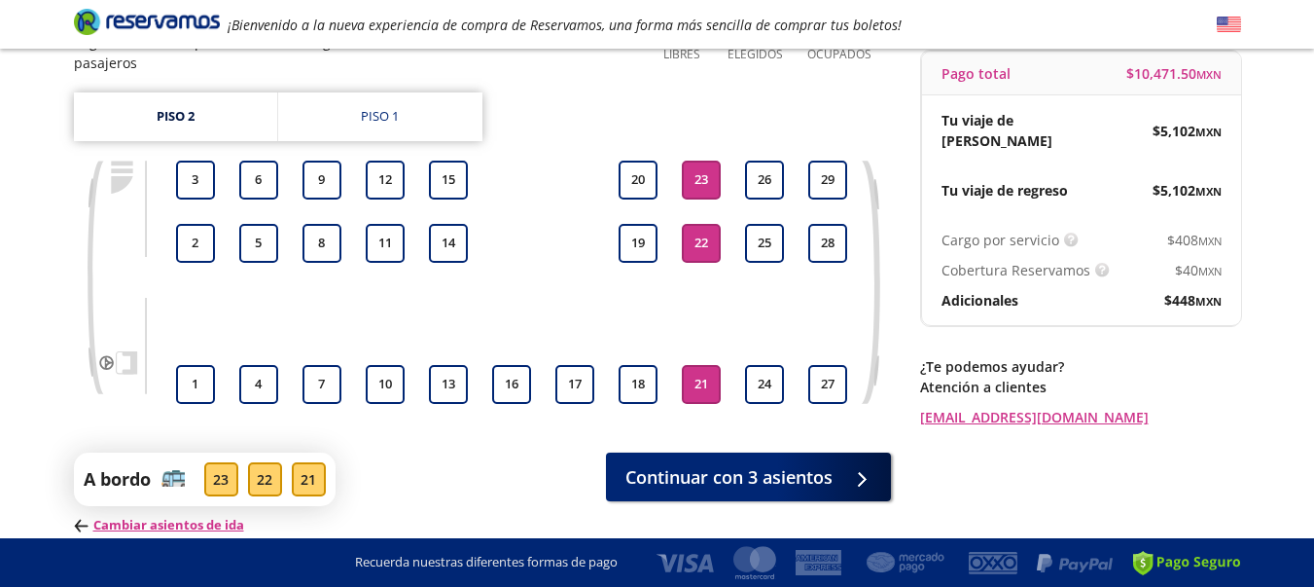
scroll to position [233, 0]
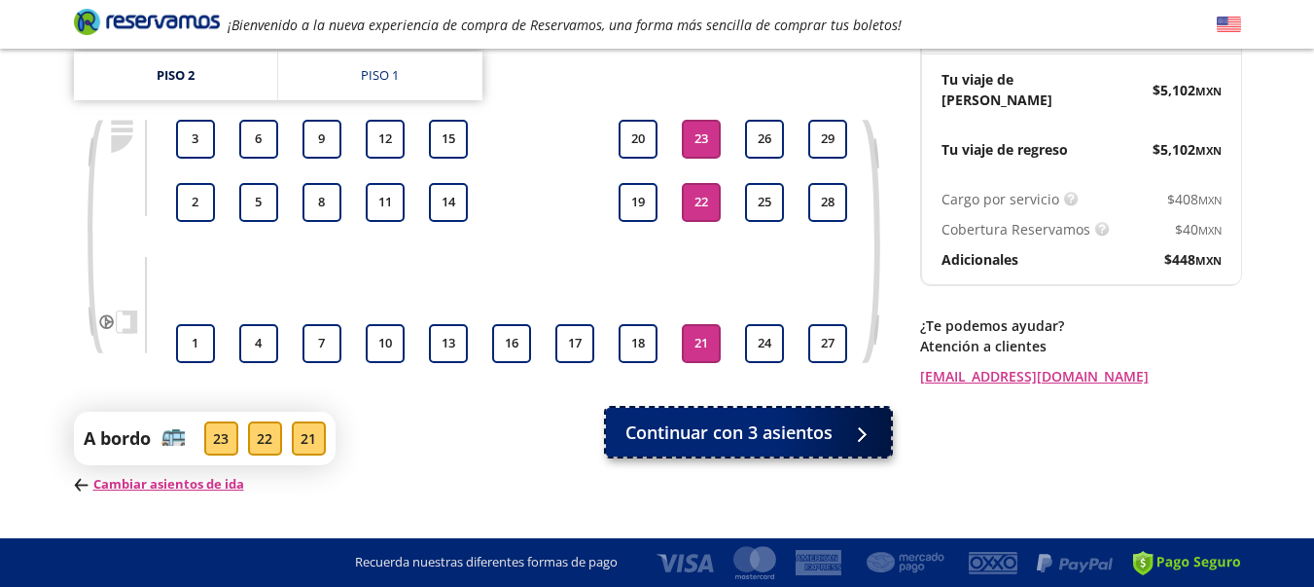
click at [733, 419] on span "Continuar con 3 asientos" at bounding box center [729, 432] width 207 height 26
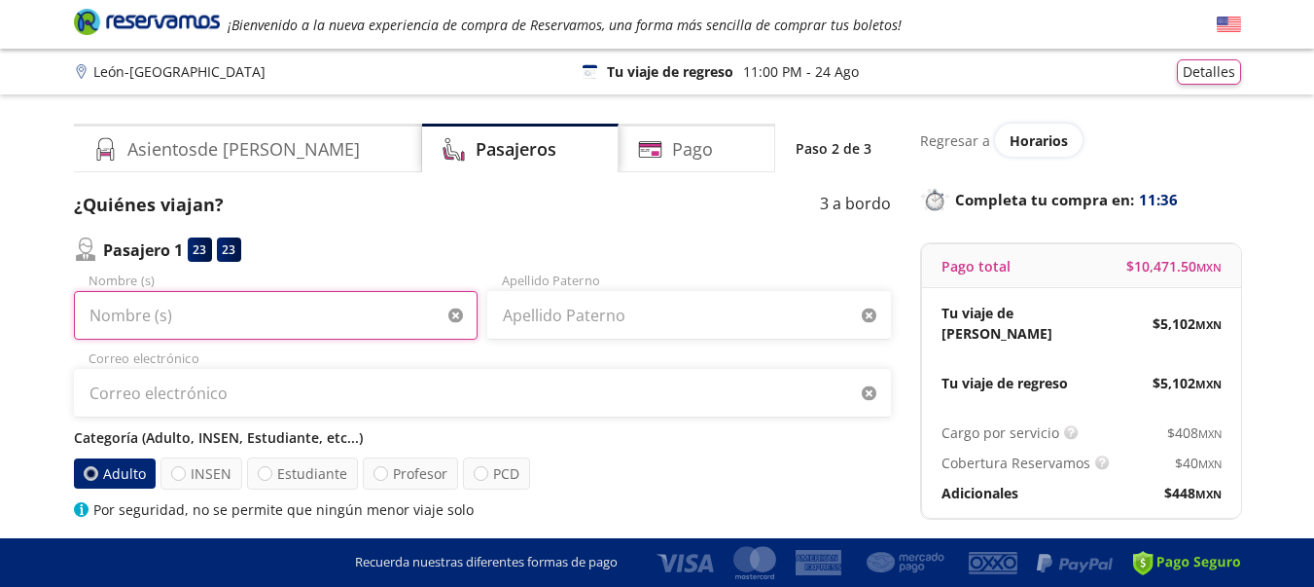
click at [355, 314] on input "Nombre (s)" at bounding box center [276, 315] width 404 height 49
type input "[PERSON_NAME]"
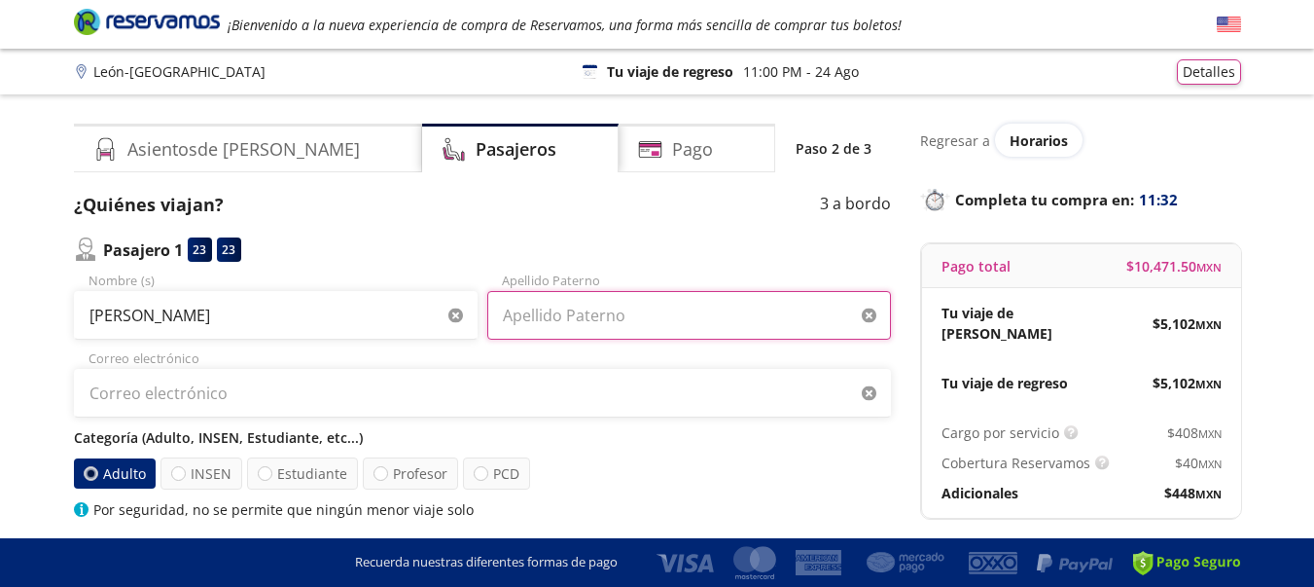
click at [578, 315] on input "Apellido Paterno" at bounding box center [689, 315] width 404 height 49
type input "[PERSON_NAME]"
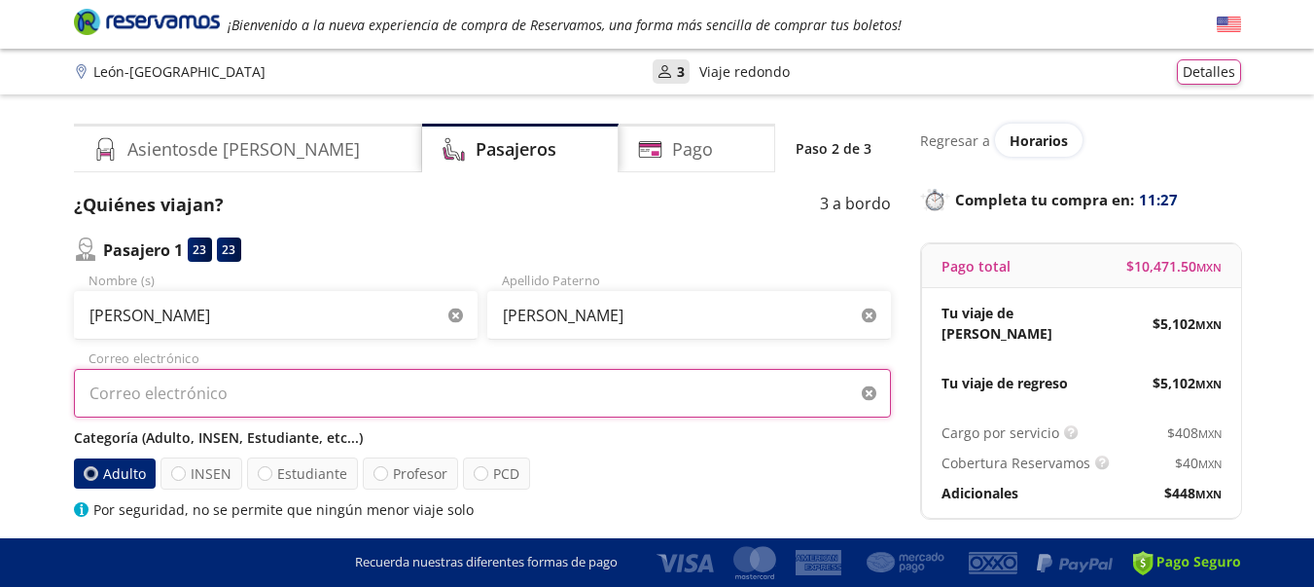
click at [406, 385] on input "Correo electrónico" at bounding box center [482, 393] width 817 height 49
type input "[EMAIL_ADDRESS][DOMAIN_NAME]"
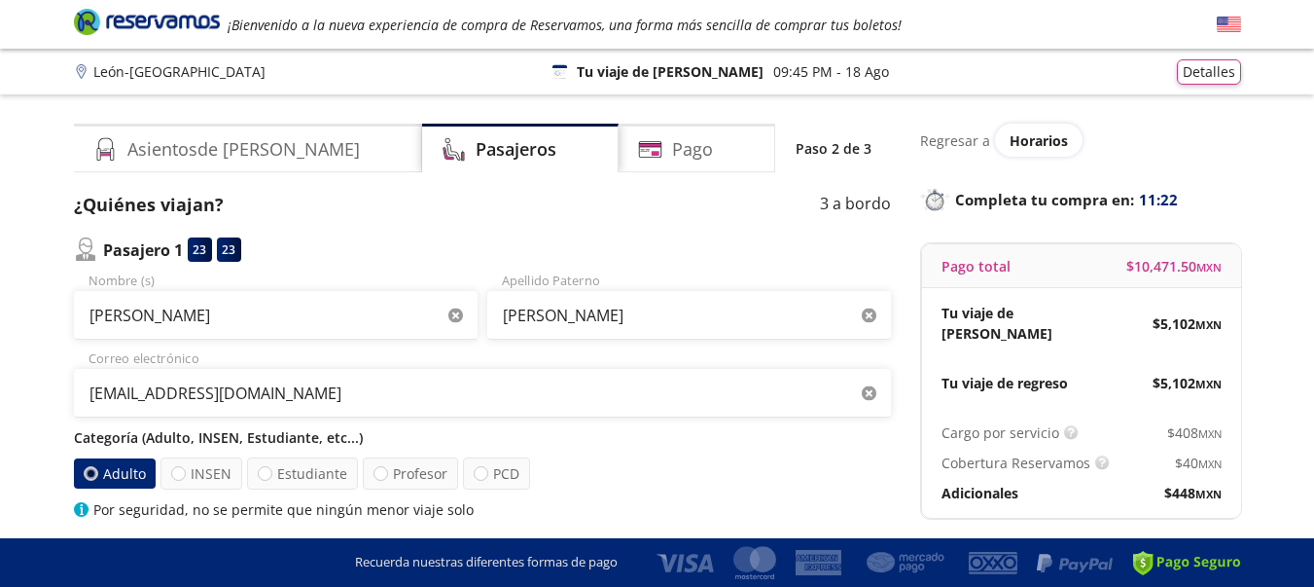
click at [631, 452] on div "Categoría (Adulto, INSEN, Estudiante, etc...) Adulto INSEN Estudiante Profesor …" at bounding box center [482, 473] width 817 height 92
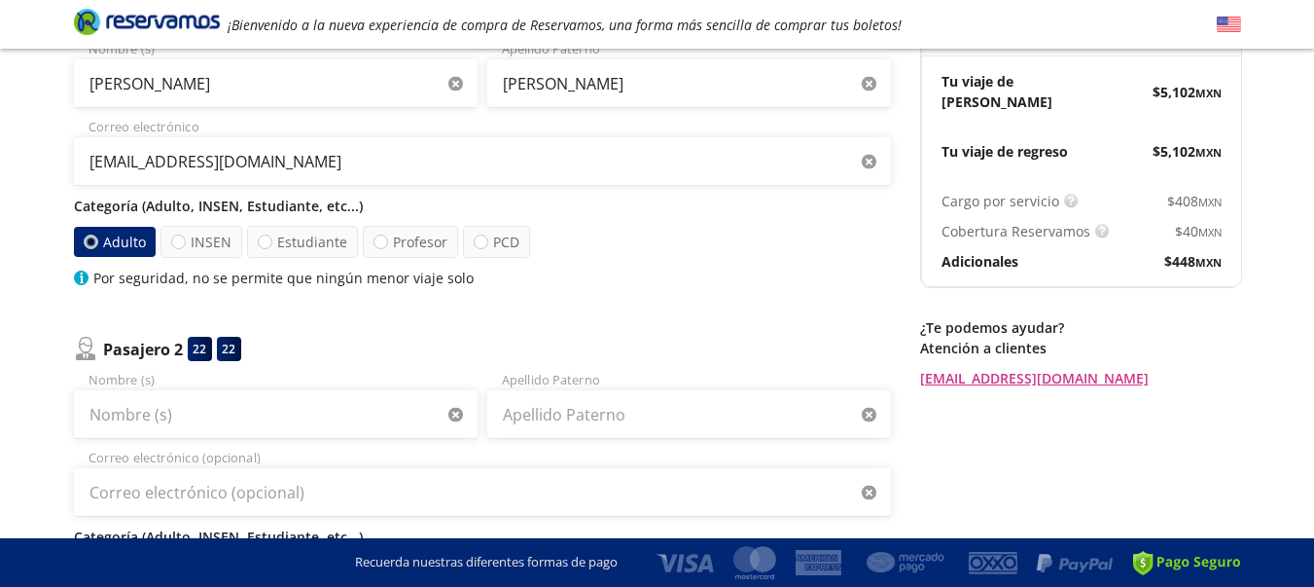
scroll to position [233, 0]
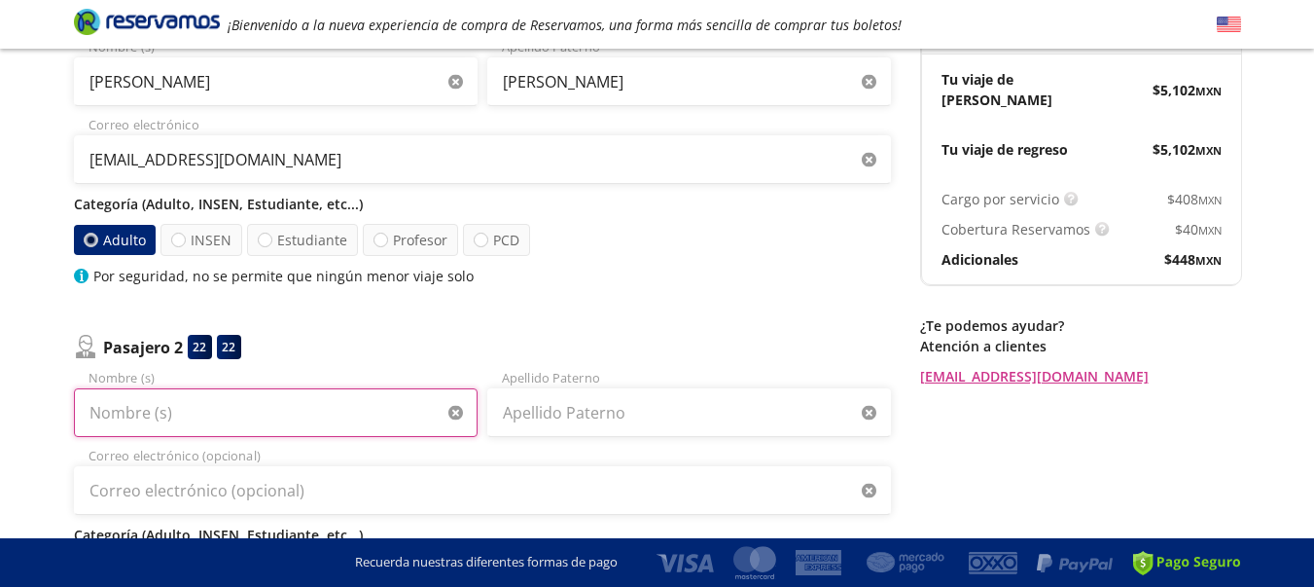
click at [253, 412] on input "Nombre (s)" at bounding box center [276, 412] width 404 height 49
type input "[PERSON_NAME]"
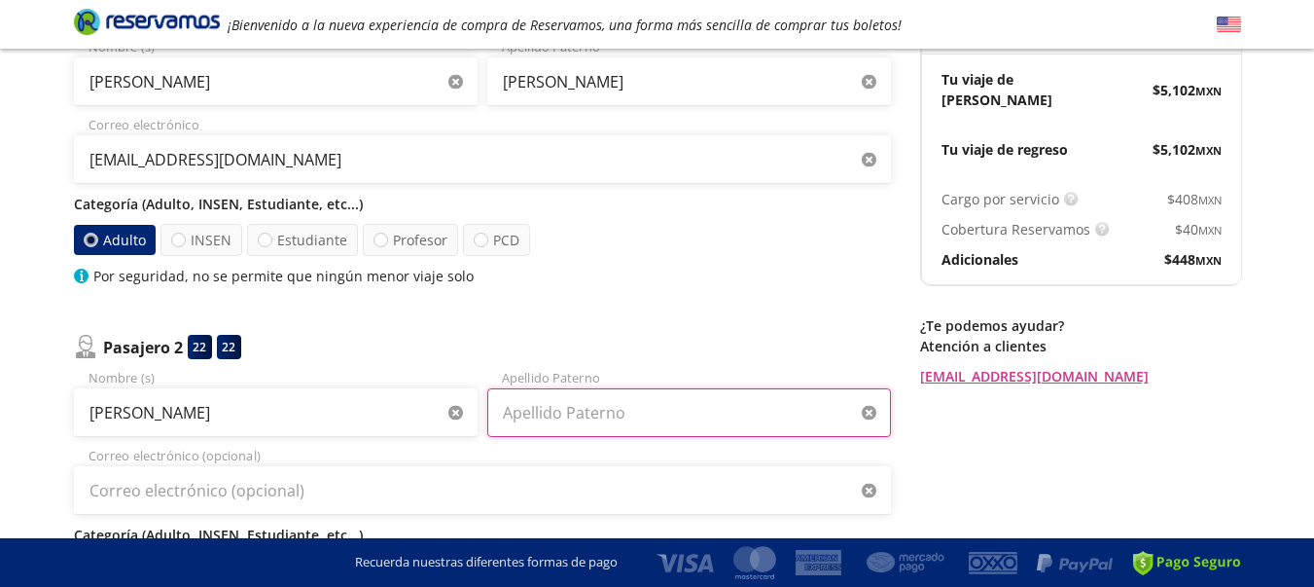
click at [617, 411] on input "Apellido Paterno" at bounding box center [689, 412] width 404 height 49
type input "De la [PERSON_NAME]"
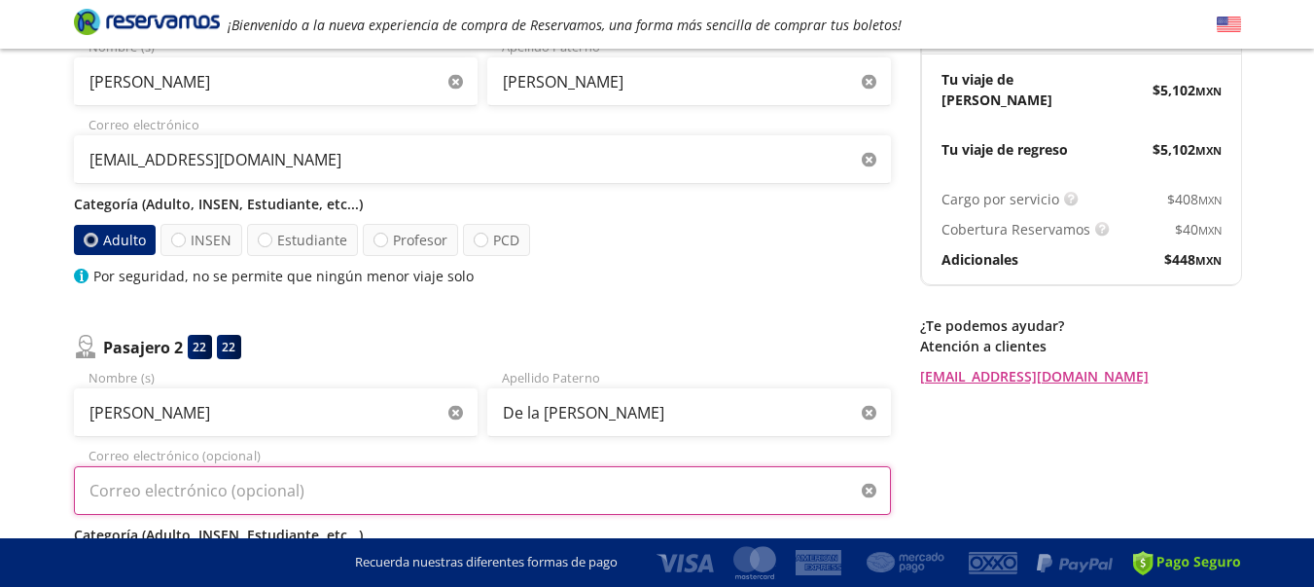
click at [419, 484] on input "Correo electrónico (opcional)" at bounding box center [482, 490] width 817 height 49
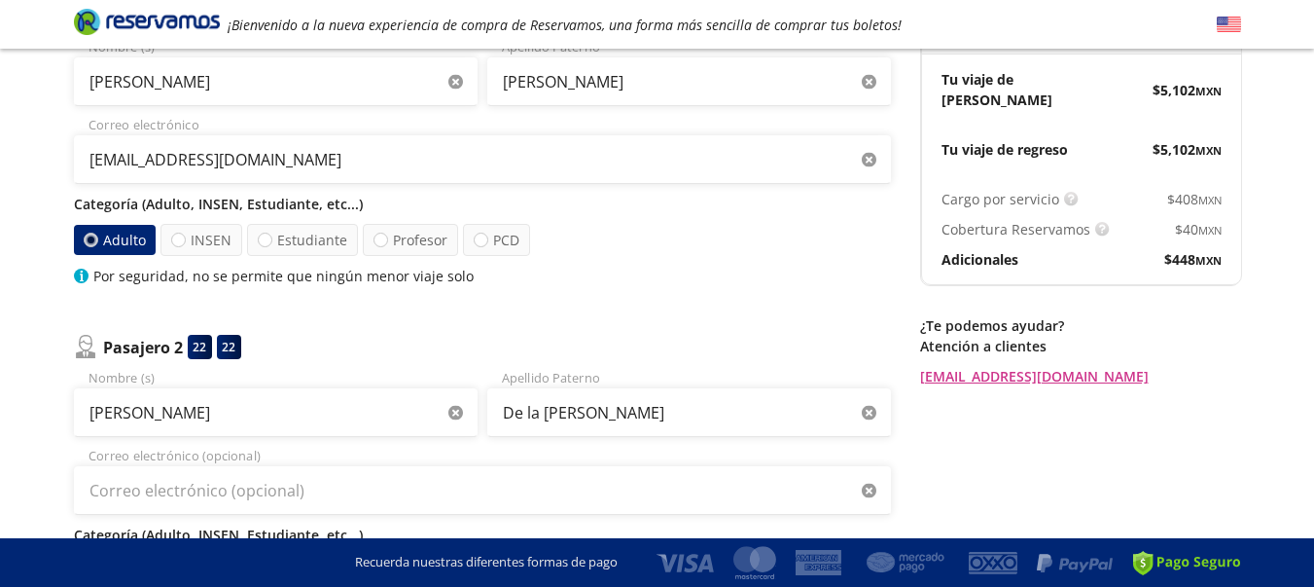
click at [1011, 444] on div "Regresar a Horarios Completa tu compra en : 11:07 Pago total $ 10,471.50 MXN Tu…" at bounding box center [1080, 502] width 321 height 1224
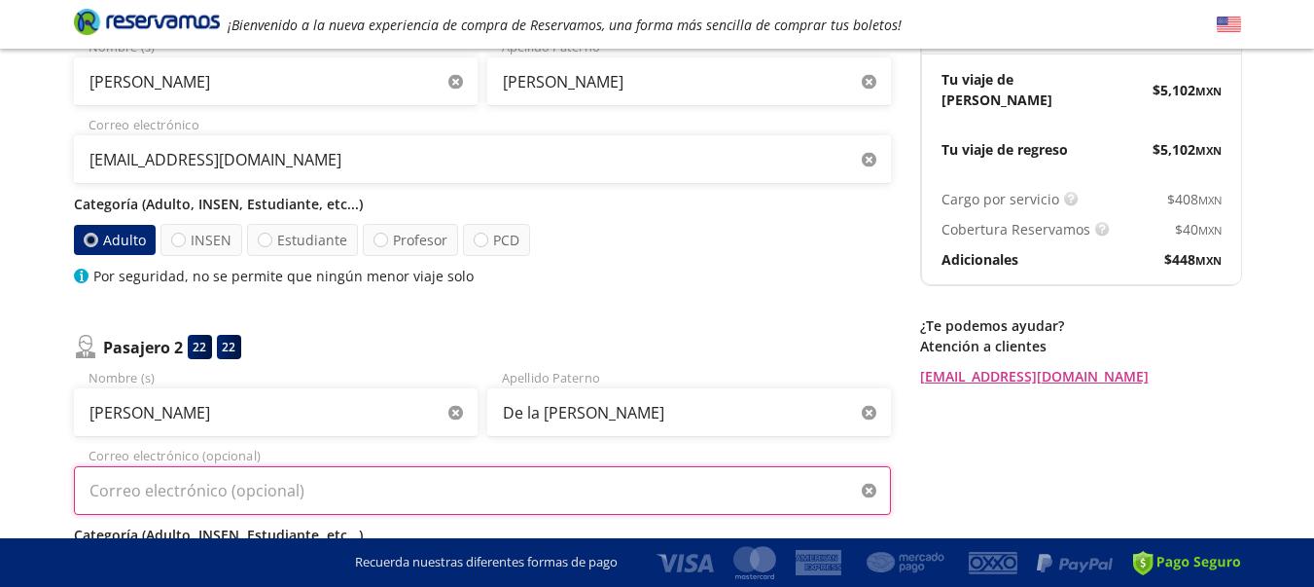
click at [574, 490] on input "Correo electrónico (opcional)" at bounding box center [482, 490] width 817 height 49
type input "[EMAIL_ADDRESS][DOMAIN_NAME]"
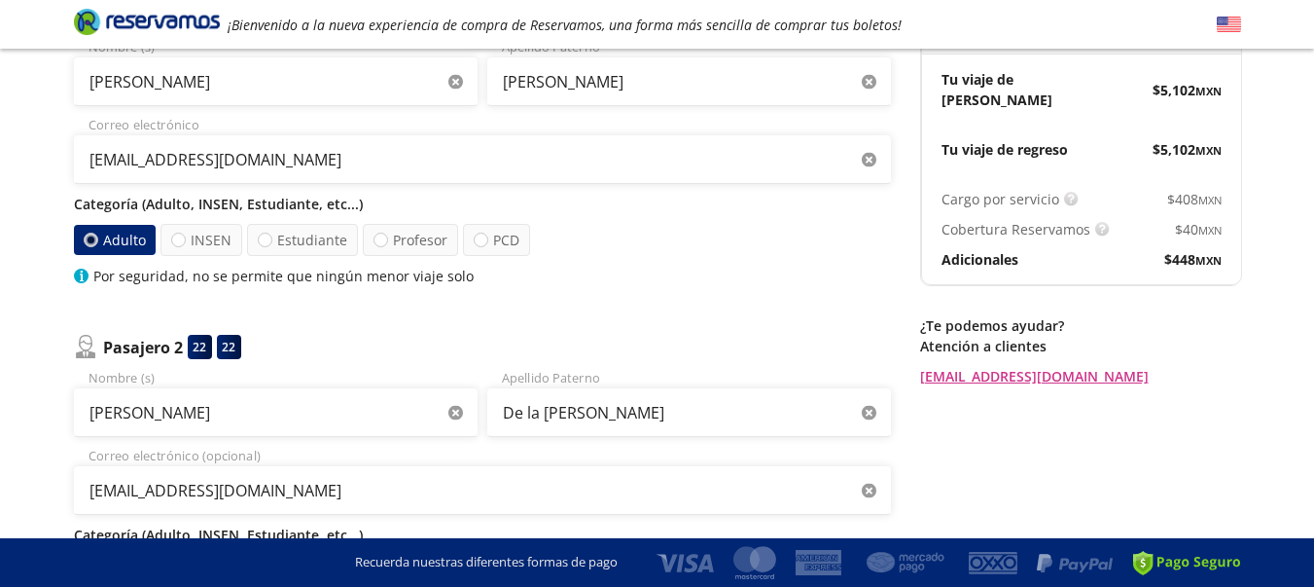
click at [1122, 462] on div "Regresar a Horarios Completa tu compra en : 11:03 Pago total $ 10,471.50 MXN Tu…" at bounding box center [1080, 502] width 321 height 1224
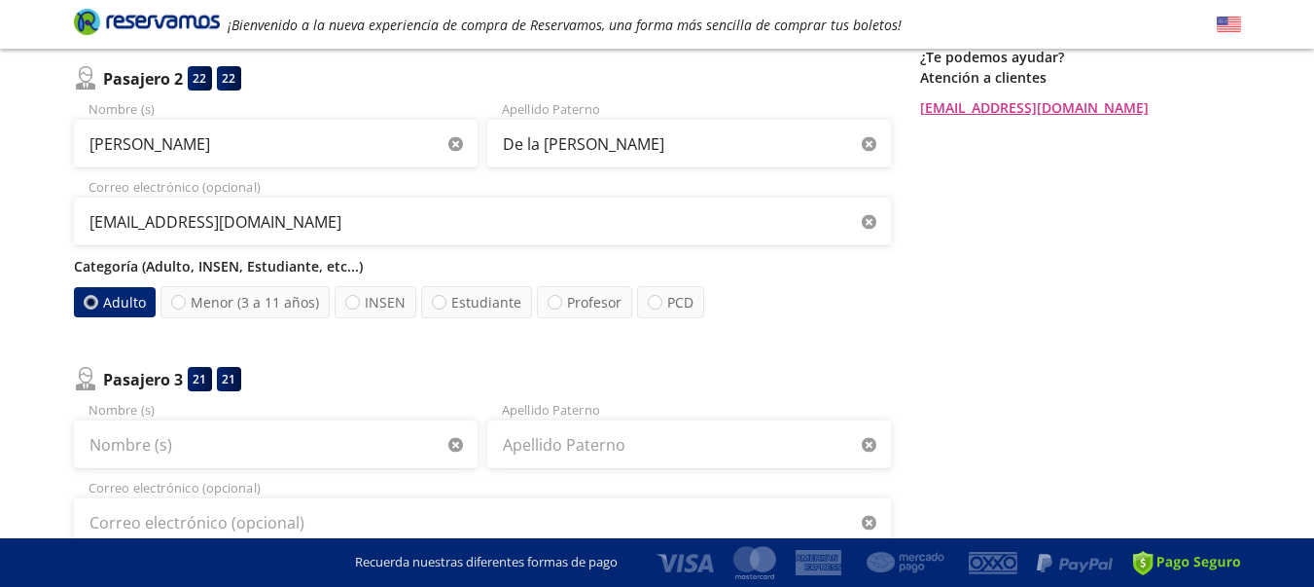
scroll to position [506, 0]
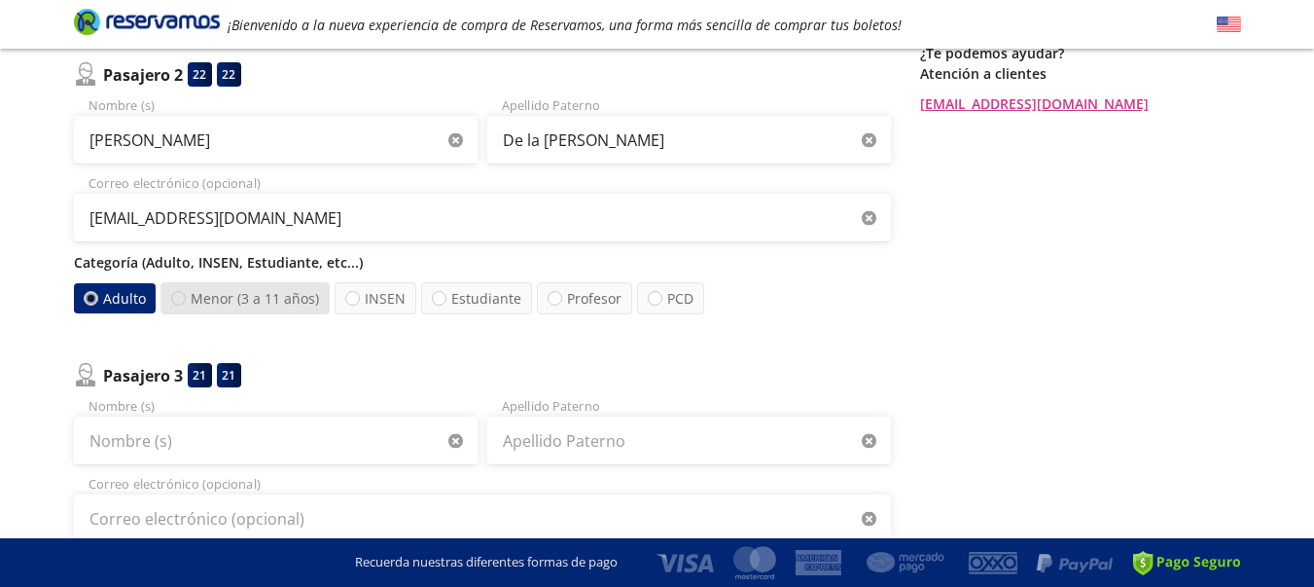
click at [176, 300] on div at bounding box center [178, 298] width 15 height 15
click at [176, 300] on input "Menor (3 a 11 años)" at bounding box center [178, 298] width 13 height 13
radio input "true"
radio input "false"
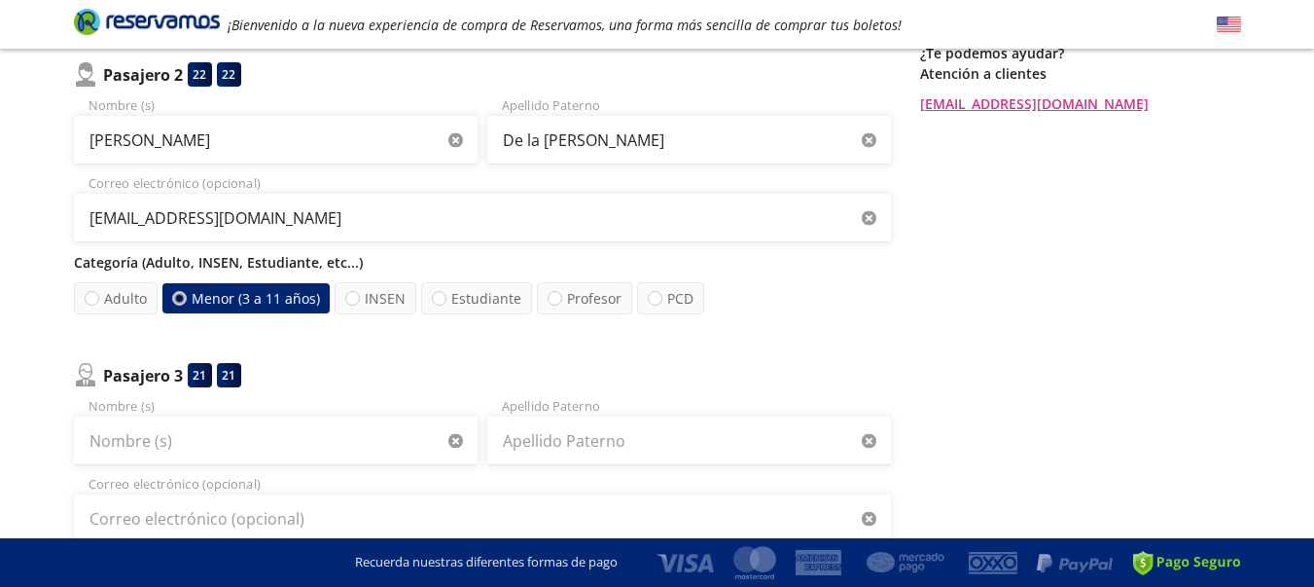
click at [343, 363] on div "Pasajero 3 21 21" at bounding box center [482, 375] width 817 height 24
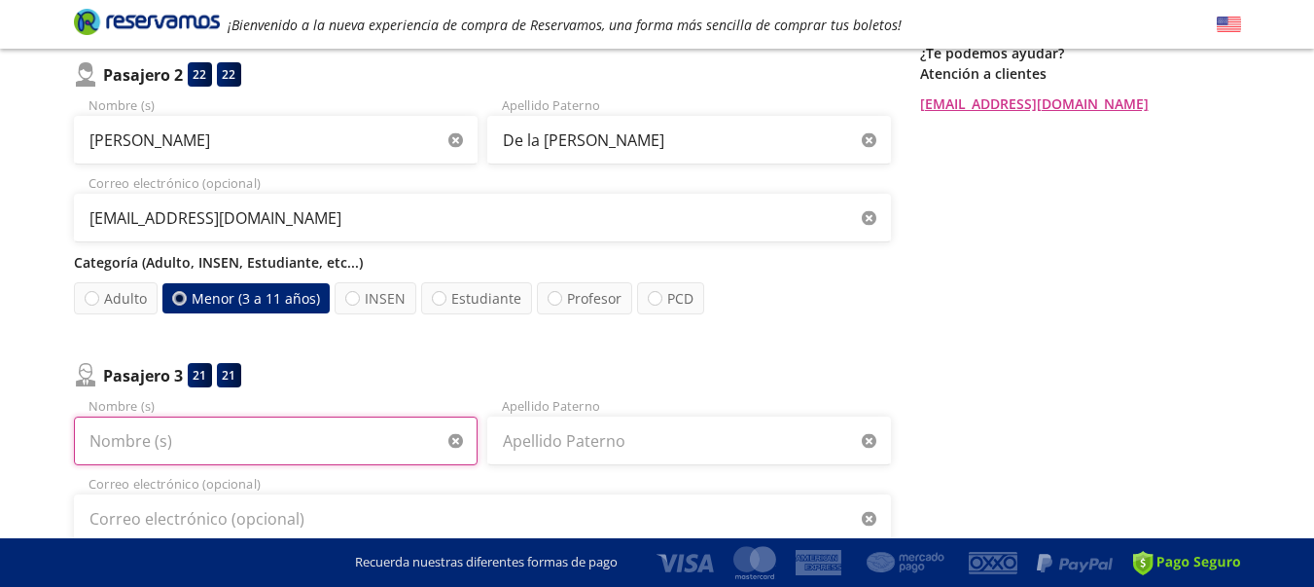
click at [195, 436] on input "Nombre (s)" at bounding box center [276, 440] width 404 height 49
type input "[PERSON_NAME]"
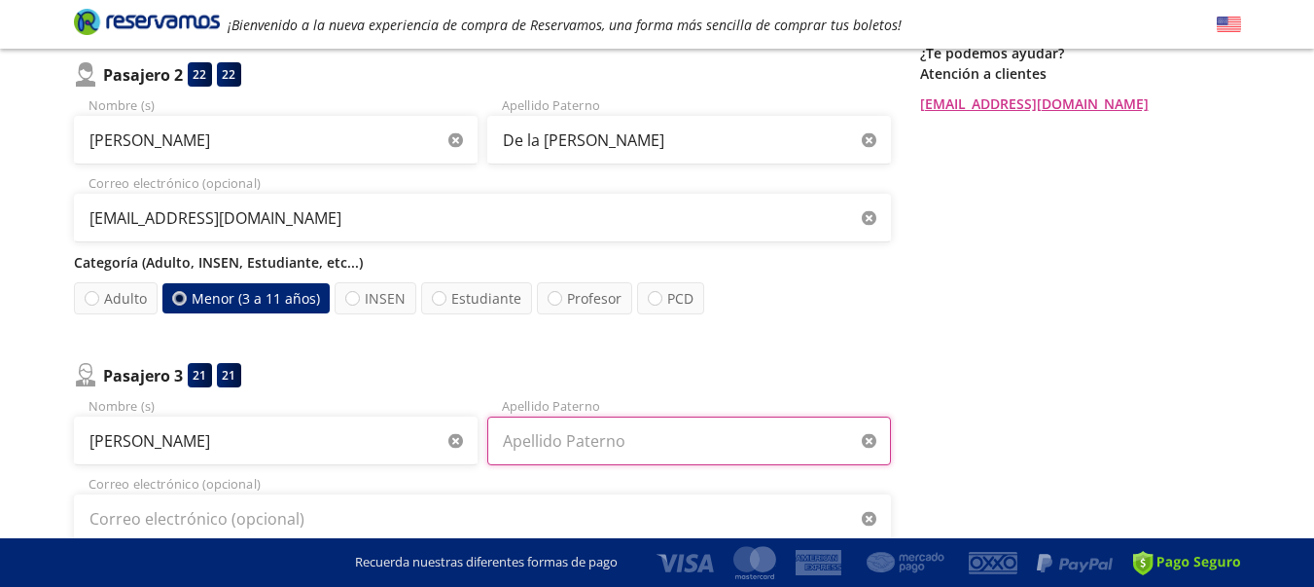
click at [567, 442] on input "Apellido Paterno" at bounding box center [689, 440] width 404 height 49
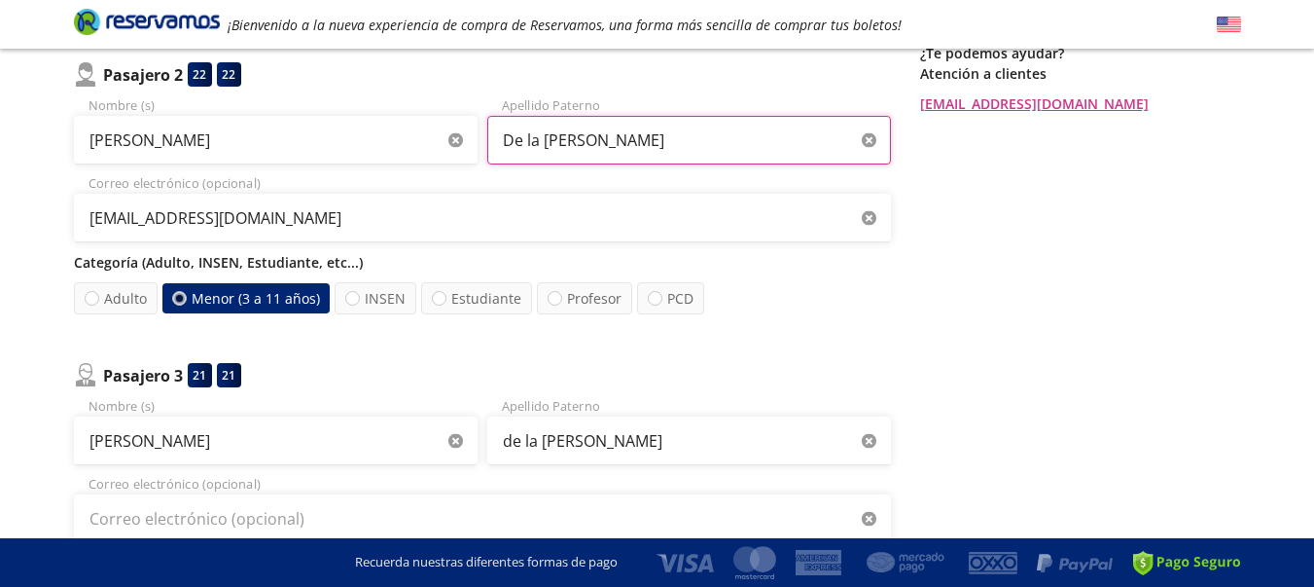
click at [510, 139] on input "De la [PERSON_NAME]" at bounding box center [689, 140] width 404 height 49
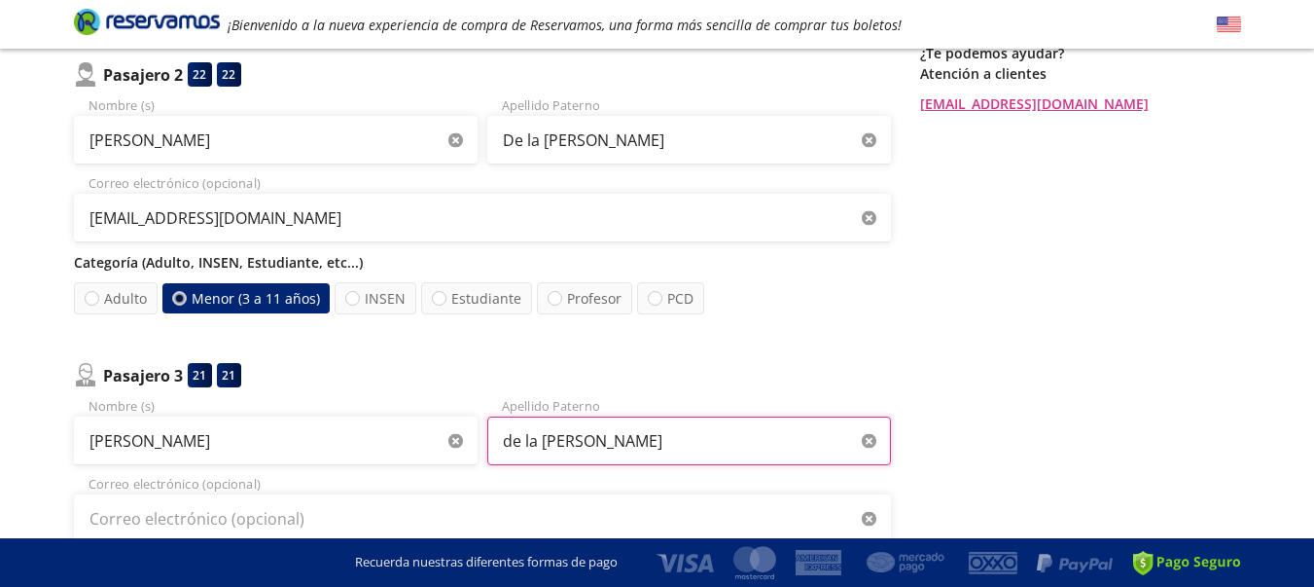
click at [512, 440] on input "de la [PERSON_NAME]" at bounding box center [689, 440] width 404 height 49
type input "De la [PERSON_NAME]"
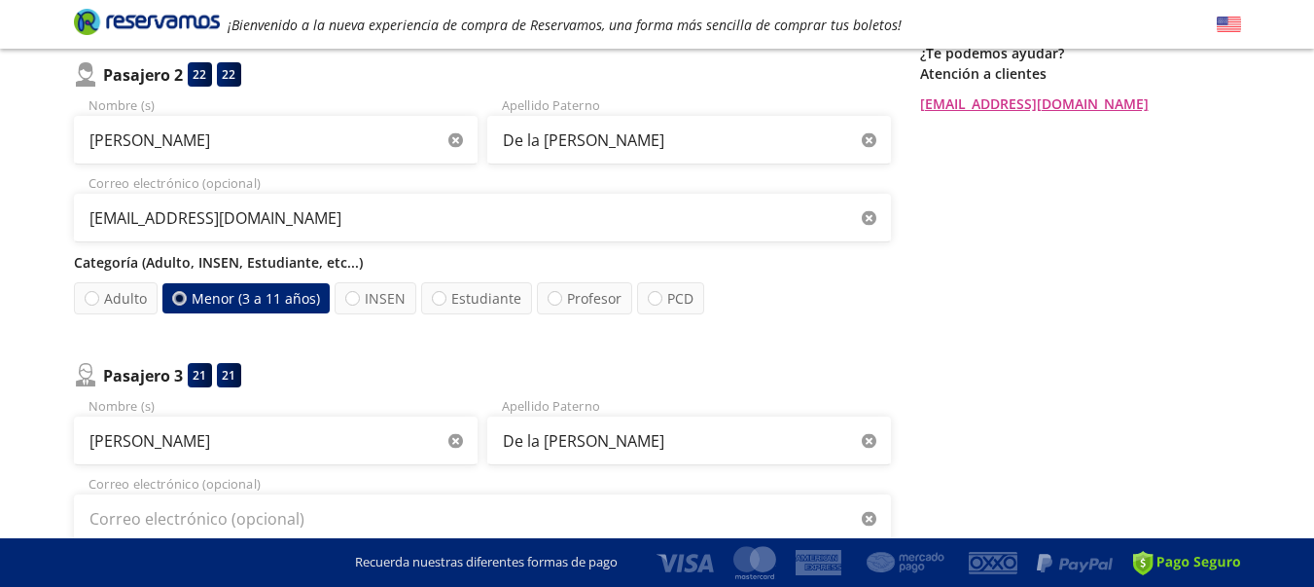
click at [984, 383] on div "Regresar a Horarios Completa tu compra en : 10:47 Pago total $ 10,471.50 MXN Tu…" at bounding box center [1080, 230] width 321 height 1224
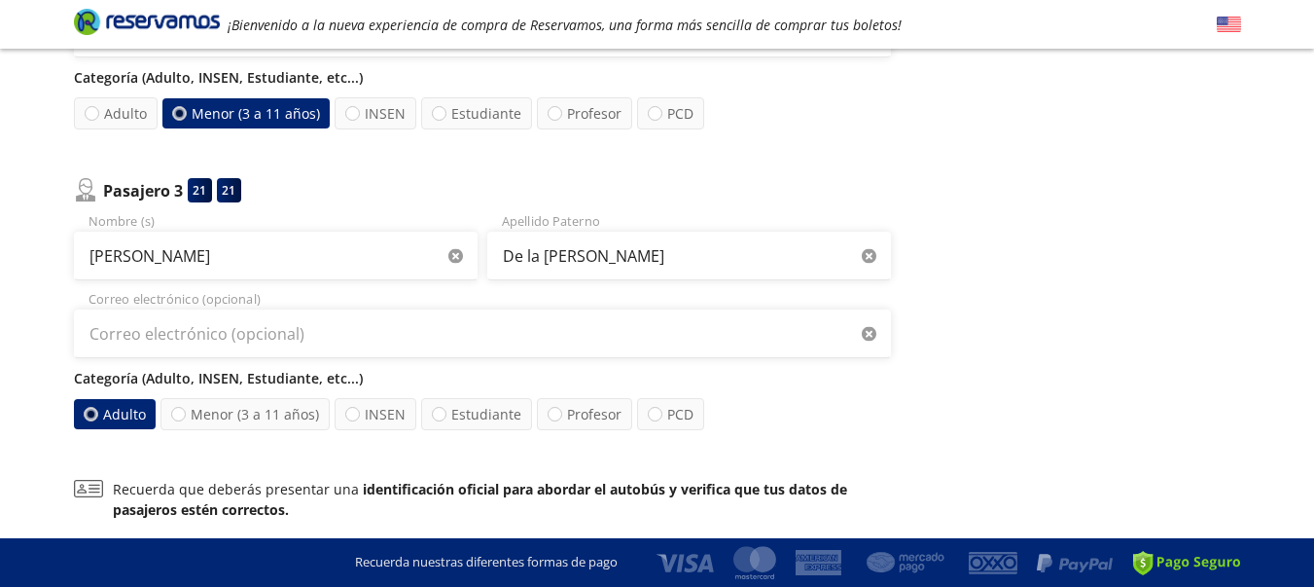
scroll to position [700, 0]
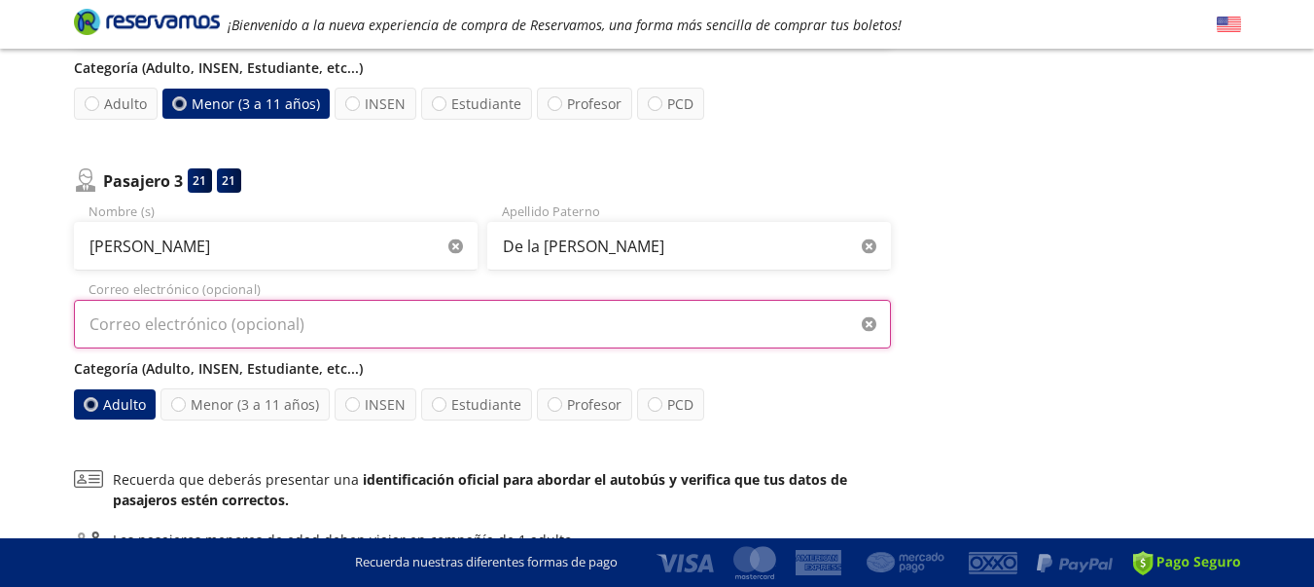
click at [158, 308] on input "Correo electrónico (opcional)" at bounding box center [482, 324] width 817 height 49
type input "[EMAIL_ADDRESS][DOMAIN_NAME]"
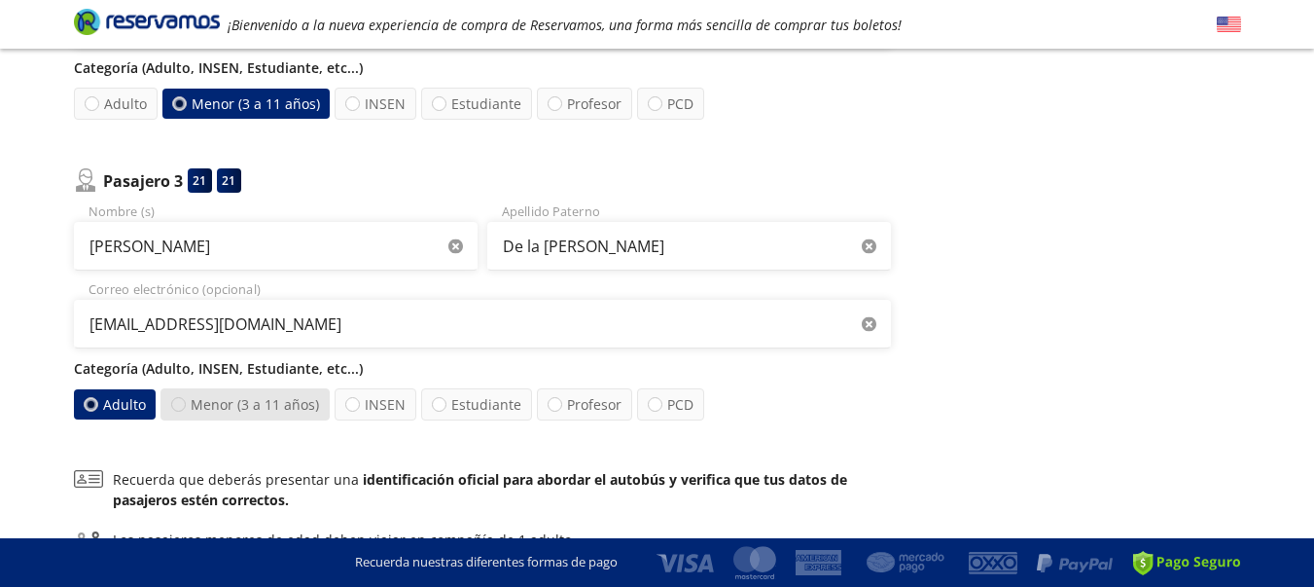
click at [178, 405] on div at bounding box center [178, 404] width 15 height 15
click at [178, 405] on input "Menor (3 a 11 años)" at bounding box center [178, 404] width 13 height 13
radio input "true"
radio input "false"
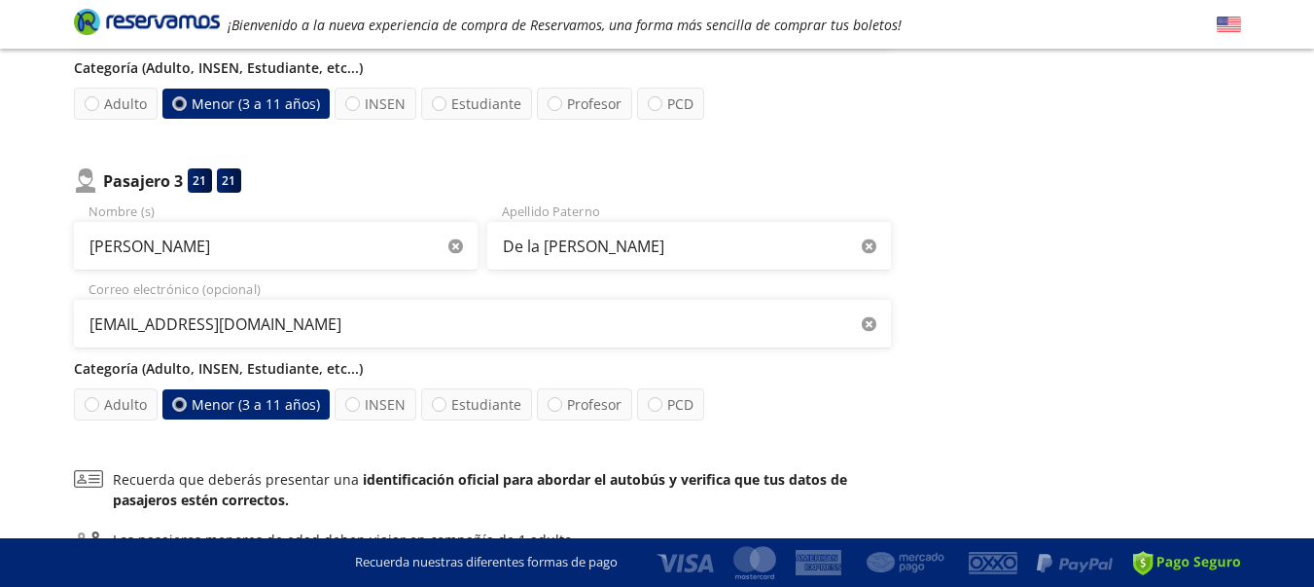
click at [1035, 476] on div "Regresar a Horarios Completa tu compra en : 10:42 Pago total $ 10,471.50 MXN Tu…" at bounding box center [1080, 35] width 321 height 1224
click at [1035, 476] on div "Regresar a Horarios Completa tu compra en : 07:39 Pago total $ 10,471.50 MXN Tu…" at bounding box center [1080, 35] width 321 height 1224
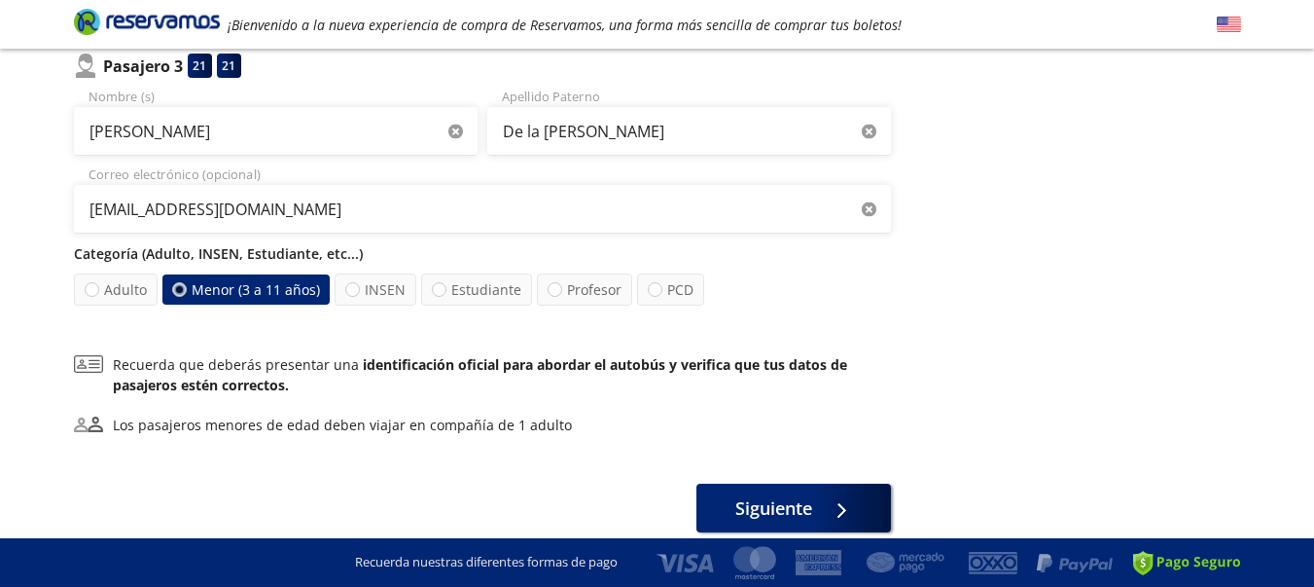
scroll to position [817, 0]
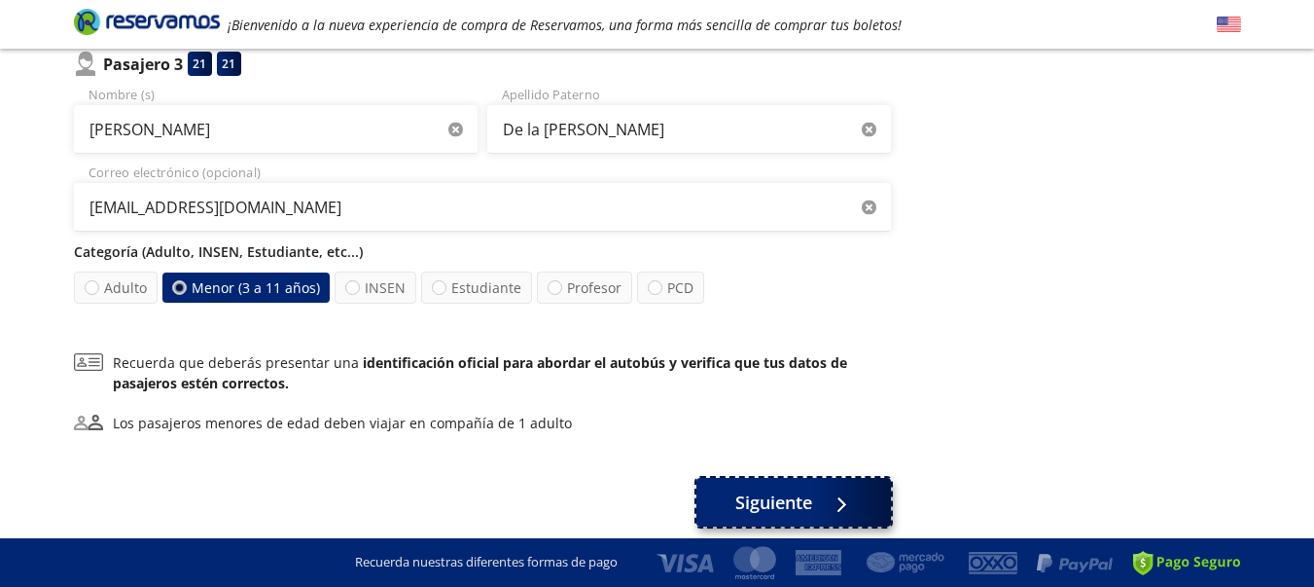
click at [832, 506] on icon at bounding box center [828, 505] width 8 height 14
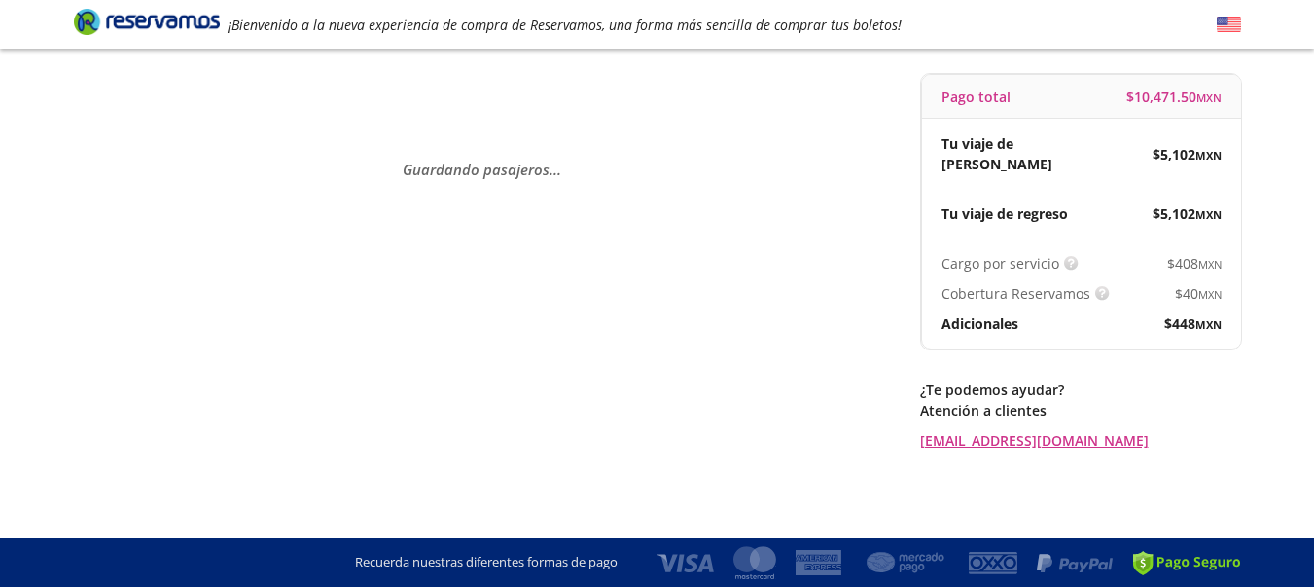
scroll to position [0, 0]
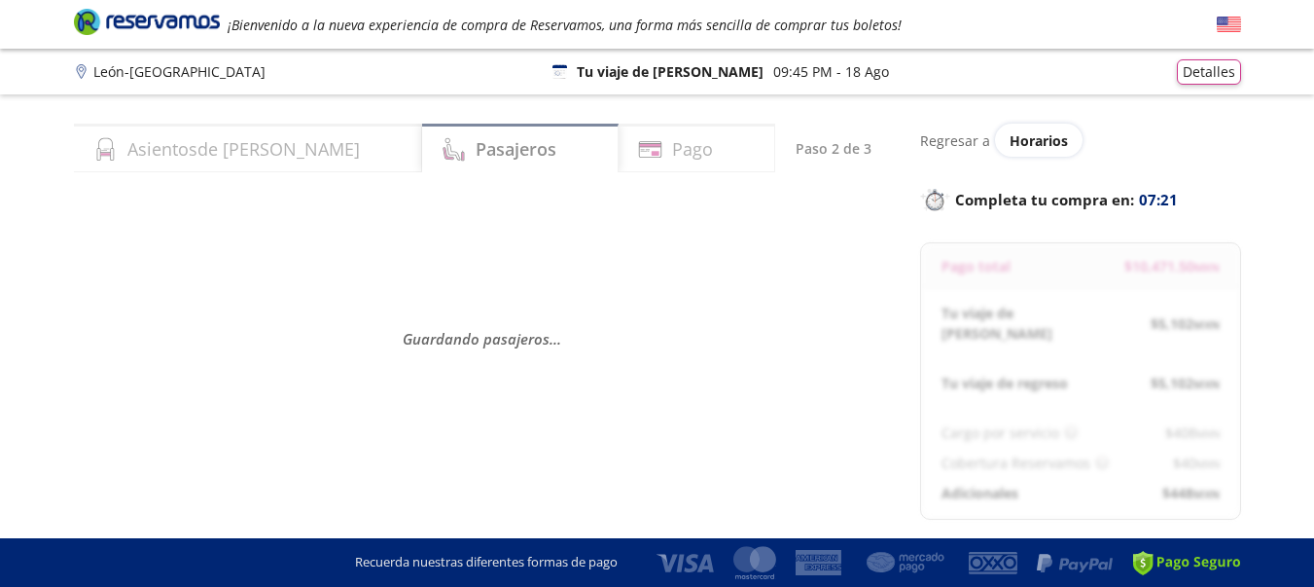
select select "MX"
